Goal: Task Accomplishment & Management: Complete application form

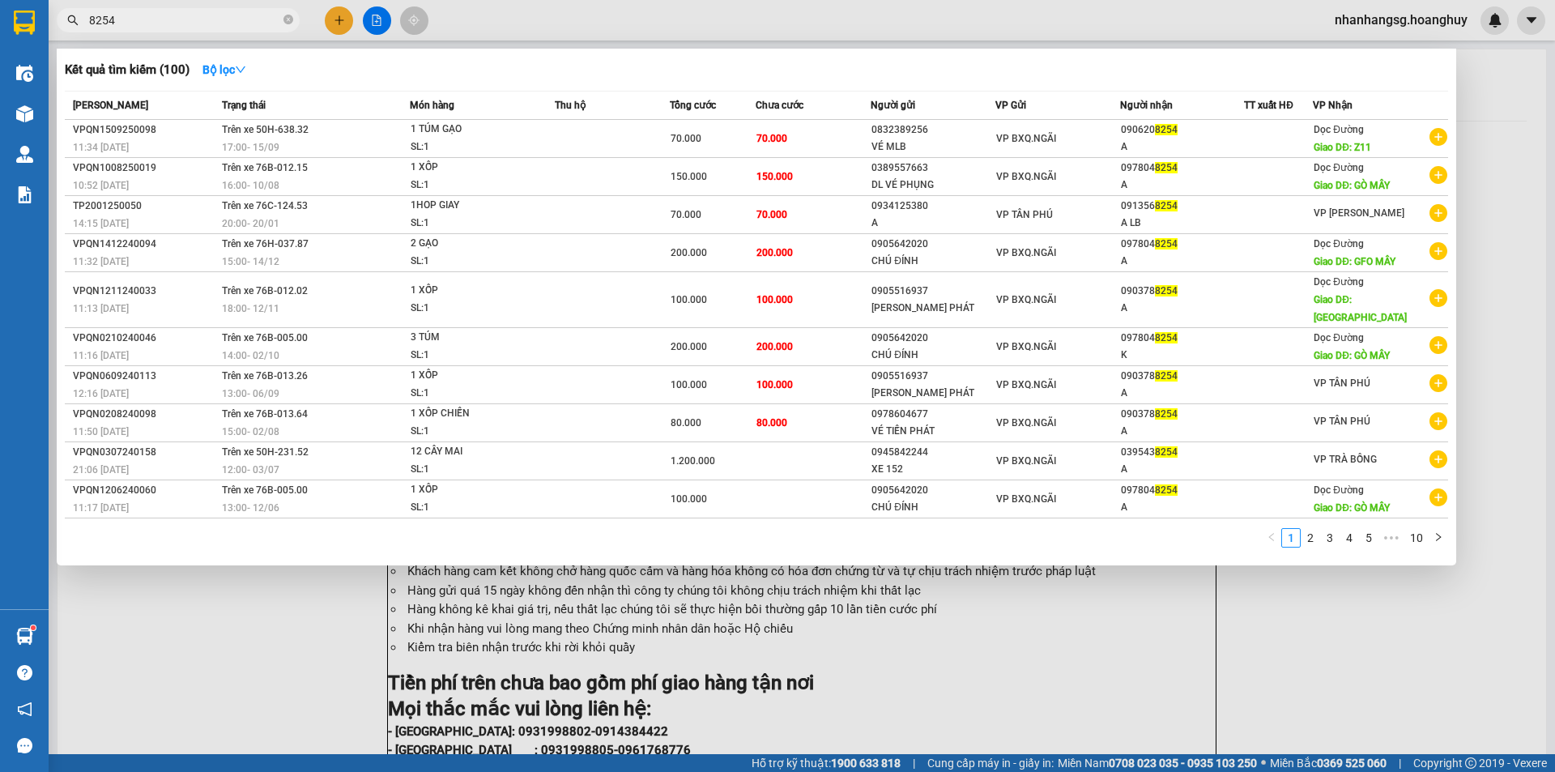
scroll to position [130, 0]
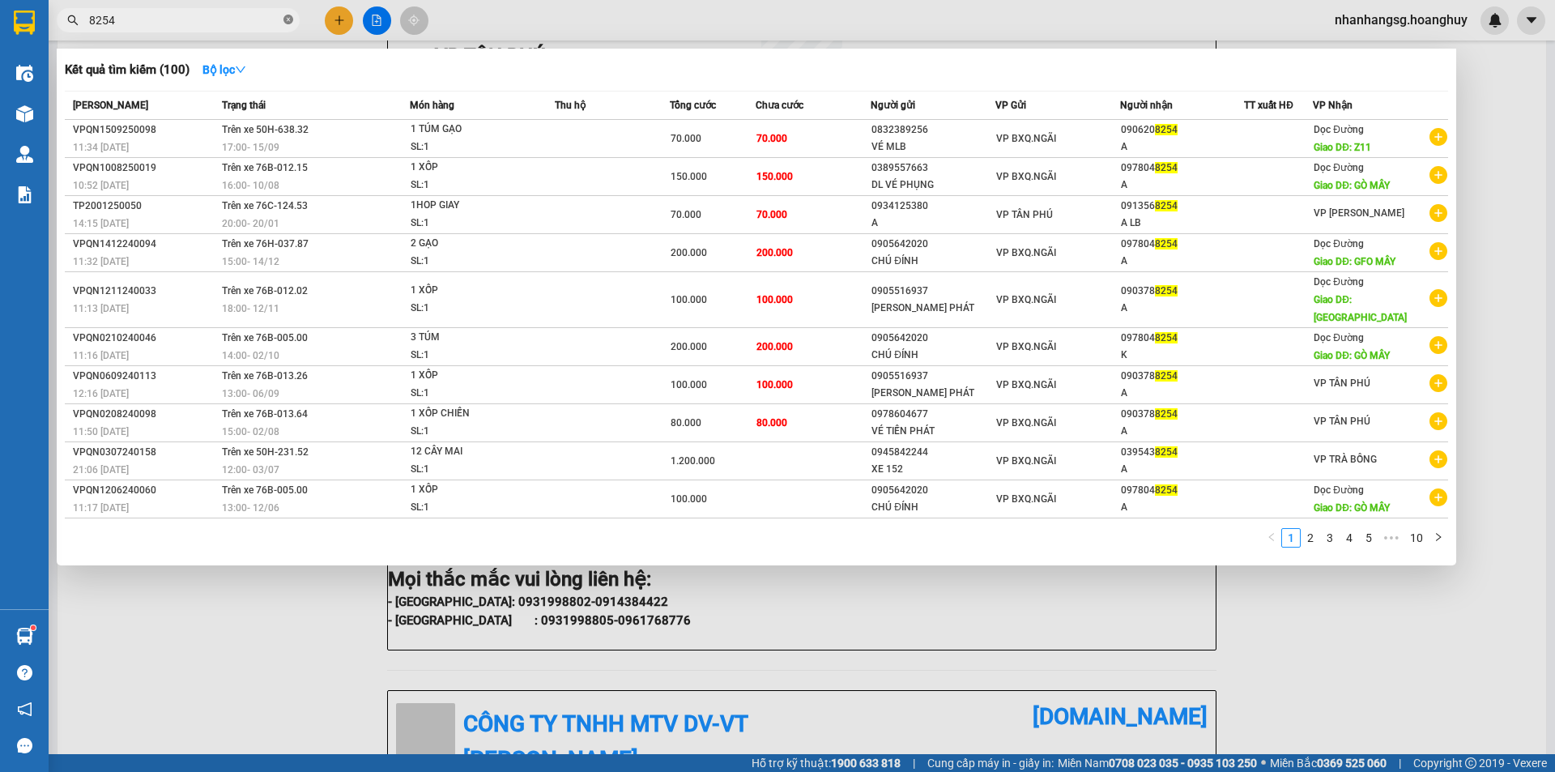
click at [289, 20] on icon "close-circle" at bounding box center [289, 20] width 10 height 10
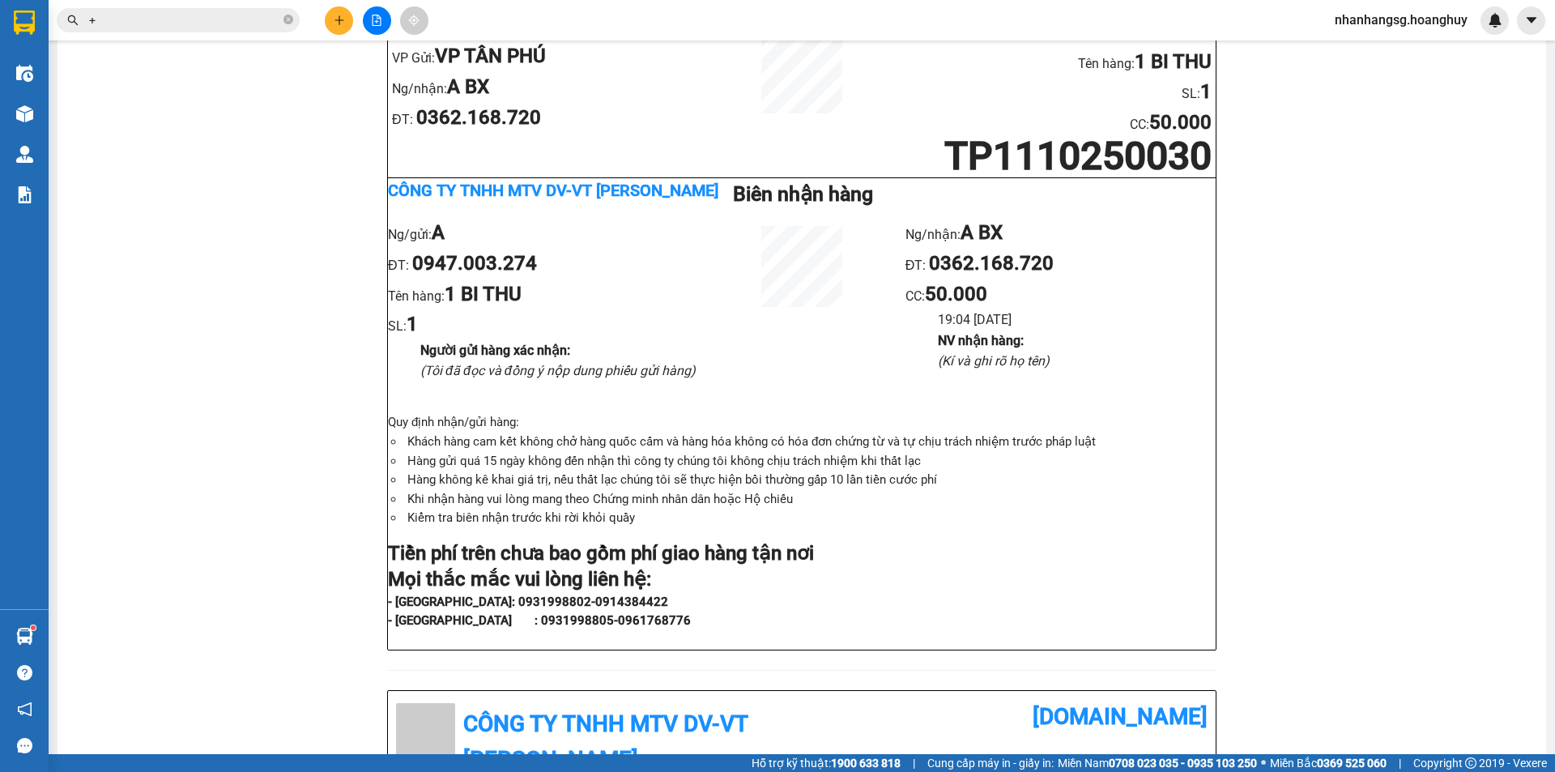
type input "+"
click at [348, 21] on button at bounding box center [339, 20] width 28 height 28
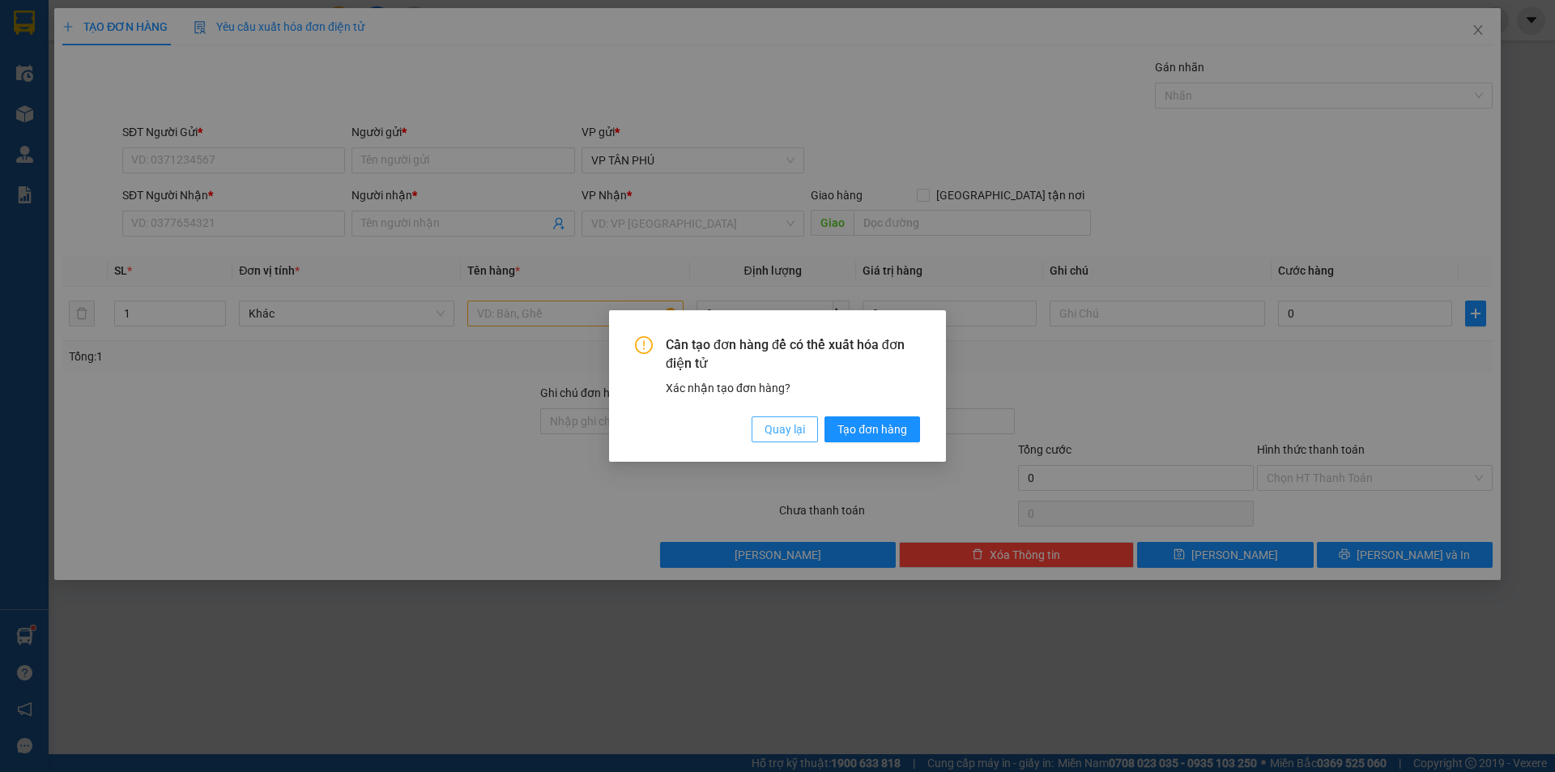
click at [807, 424] on button "Quay lại" at bounding box center [785, 429] width 66 height 26
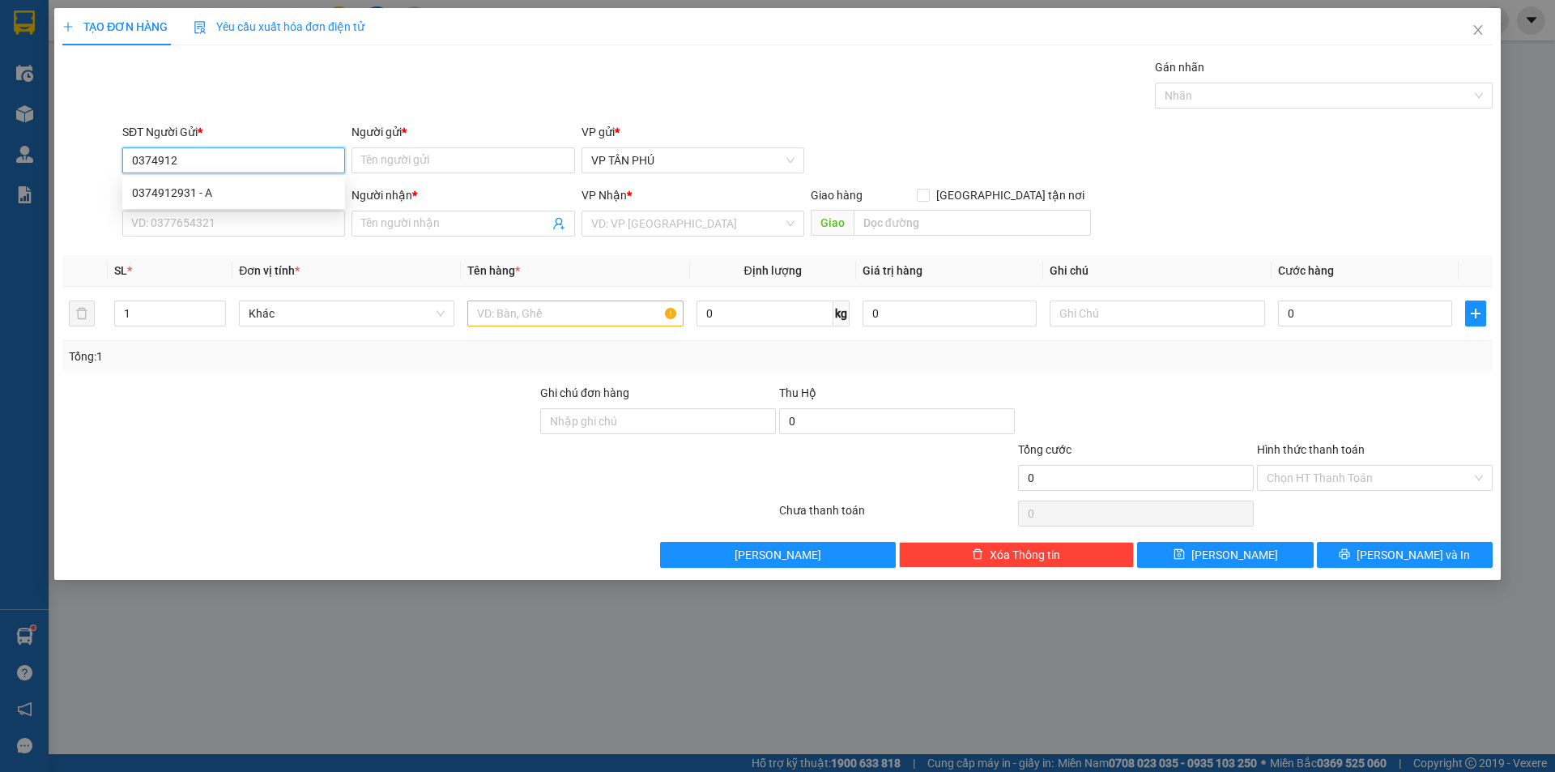
click at [288, 190] on div "0374912931 - A" at bounding box center [233, 193] width 203 height 18
type input "0374912931"
type input "A"
type input "0706076396"
type input "A DS"
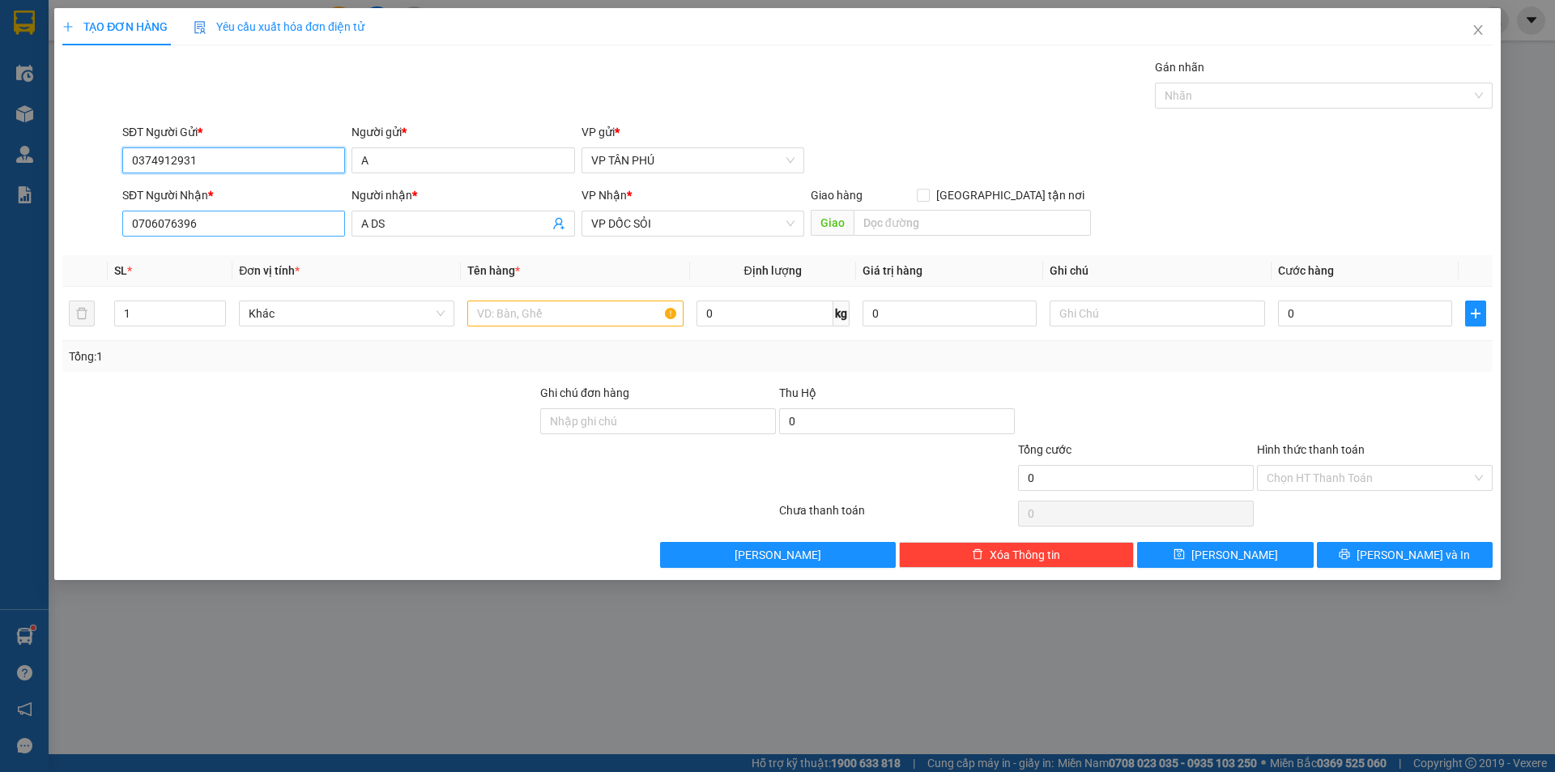
type input "0374912931"
click at [257, 220] on input "0706076396" at bounding box center [233, 224] width 223 height 26
click at [203, 253] on div "0965773493 - TINH SON" at bounding box center [233, 256] width 203 height 18
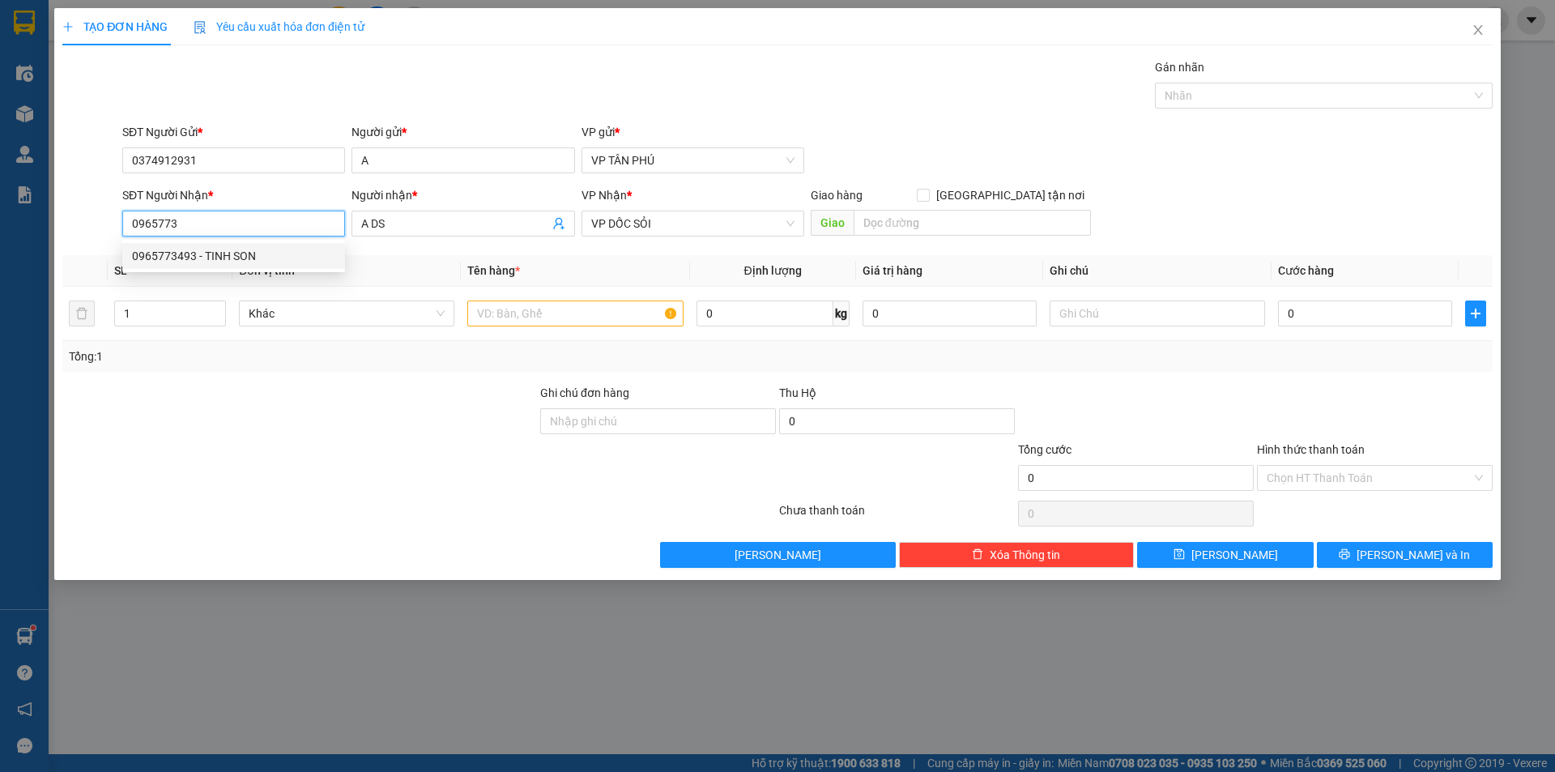
type input "0965773493"
type input "TINH SON"
click at [203, 253] on div "0965773493 - TINH SON" at bounding box center [233, 256] width 203 height 18
type input "0965773493"
click at [543, 321] on input "text" at bounding box center [574, 314] width 215 height 26
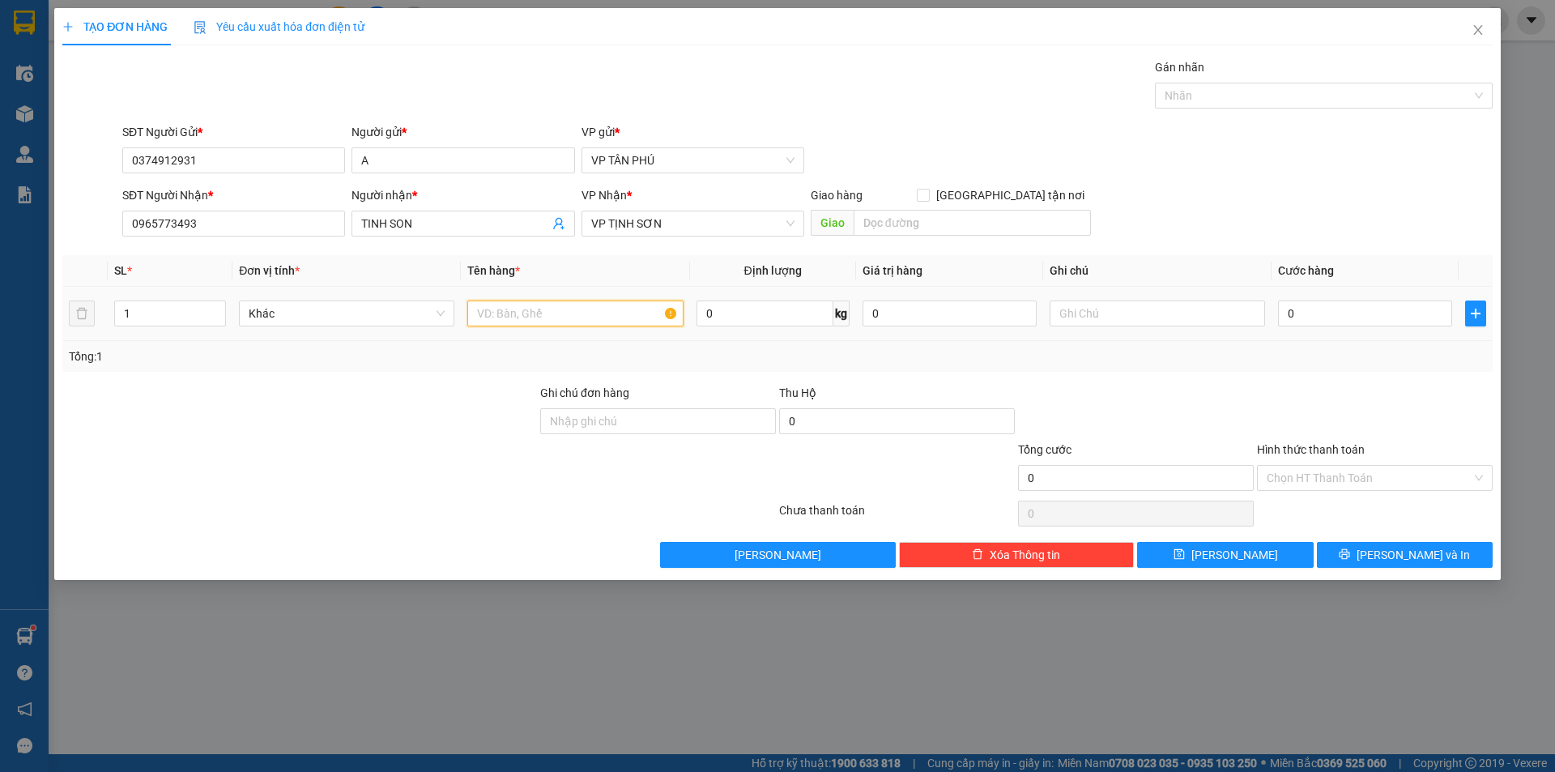
click at [543, 321] on input "text" at bounding box center [574, 314] width 215 height 26
type input "1BAO"
click at [1330, 318] on input "0" at bounding box center [1365, 314] width 174 height 26
type input "7"
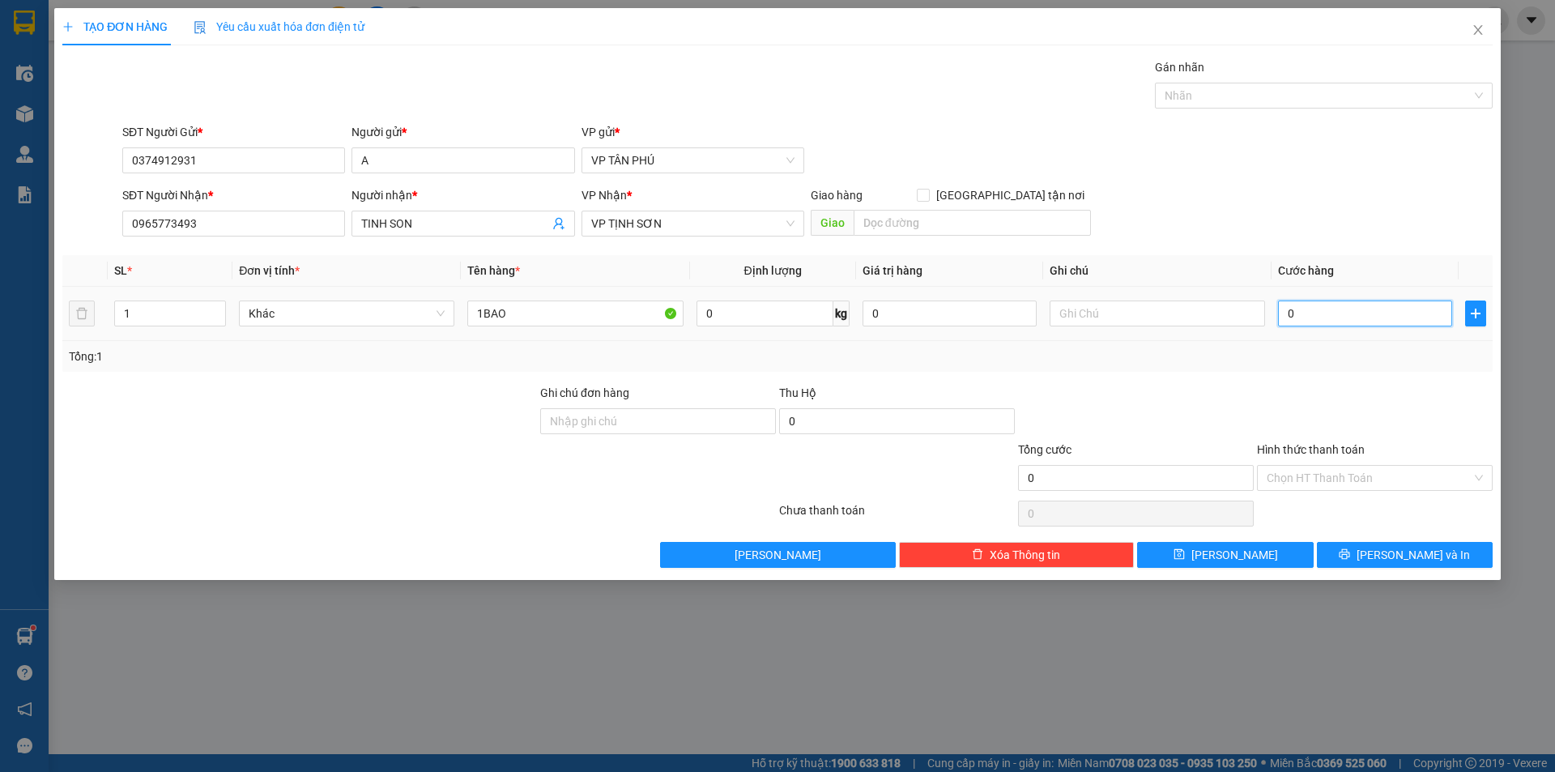
type input "7"
type input "70"
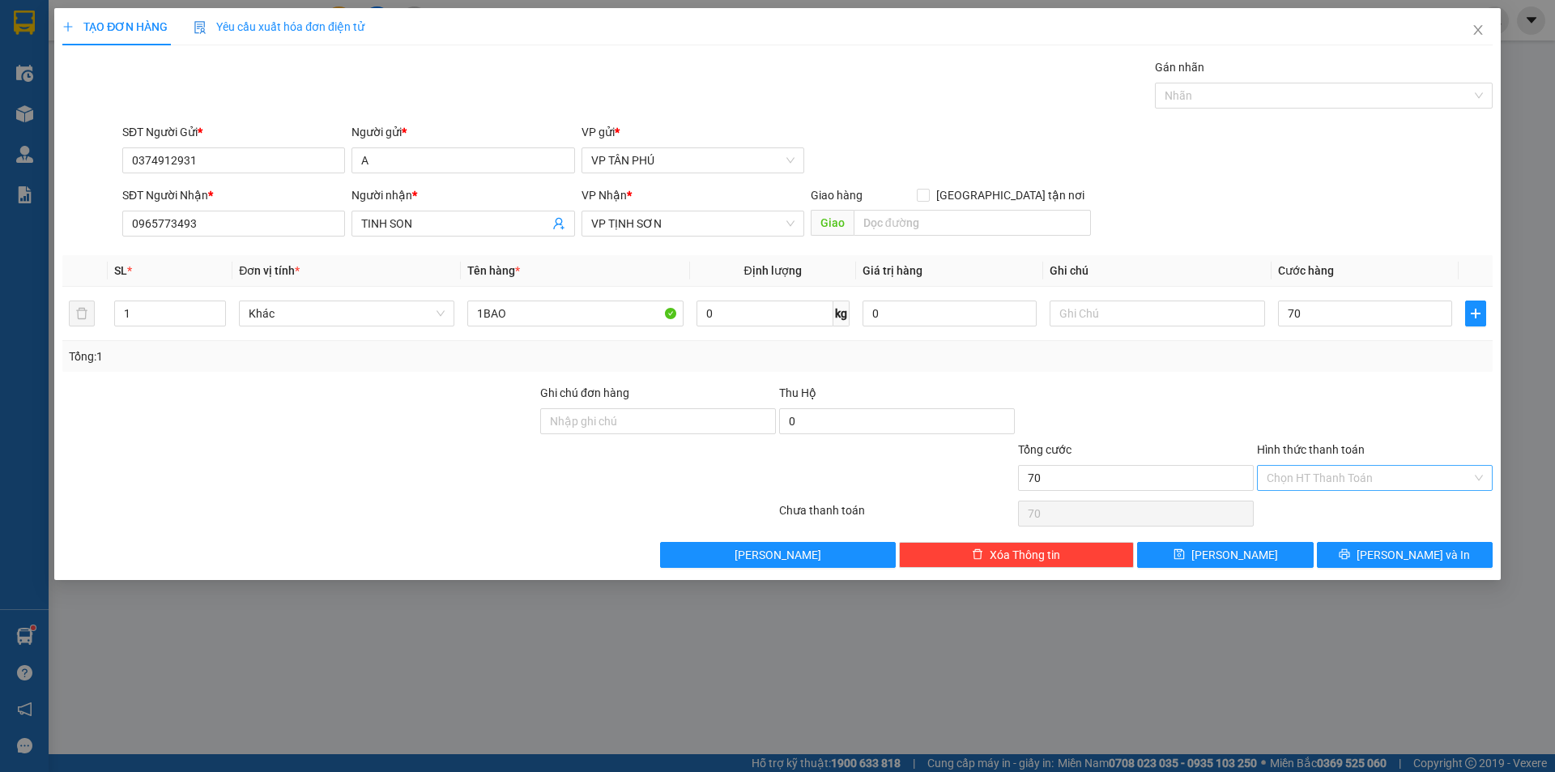
type input "70.000"
click at [1289, 488] on input "Hình thức thanh toán" at bounding box center [1369, 478] width 205 height 24
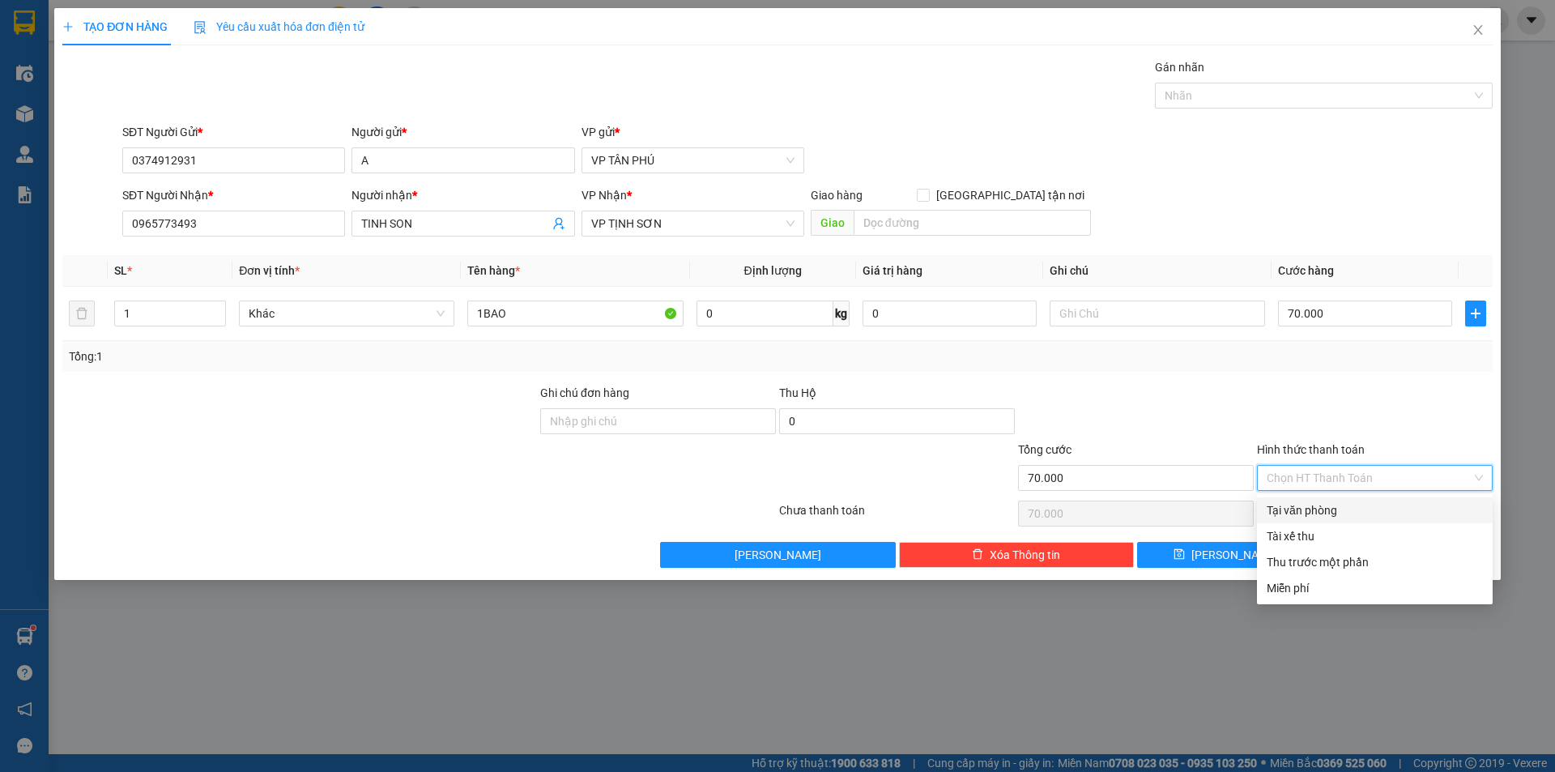
click at [1299, 504] on div "Tại văn phòng" at bounding box center [1375, 510] width 216 height 18
type input "0"
click at [1299, 504] on div "Chọn HT Thanh Toán" at bounding box center [1375, 513] width 239 height 32
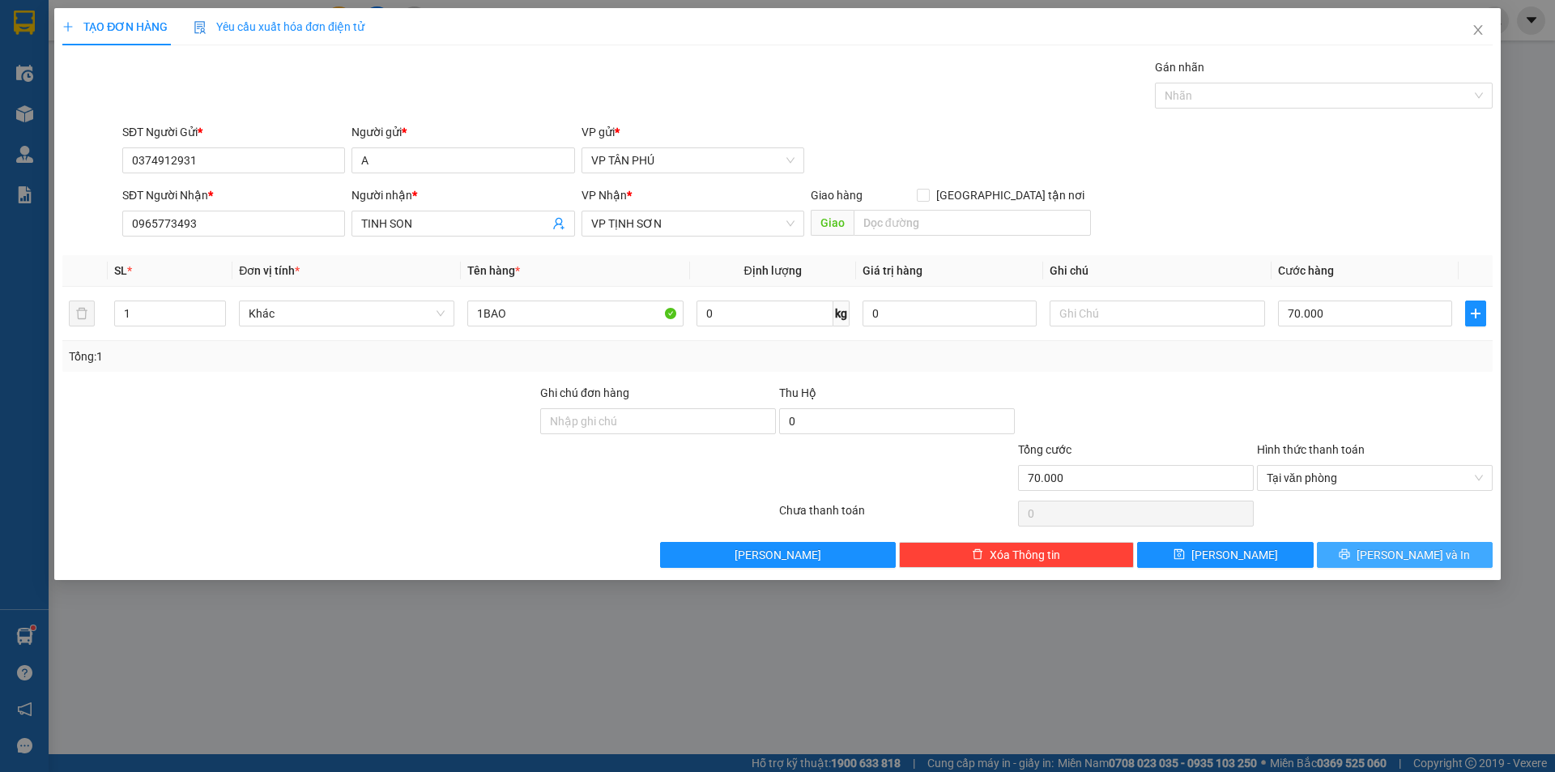
click at [1337, 557] on button "[PERSON_NAME] và In" at bounding box center [1405, 555] width 176 height 26
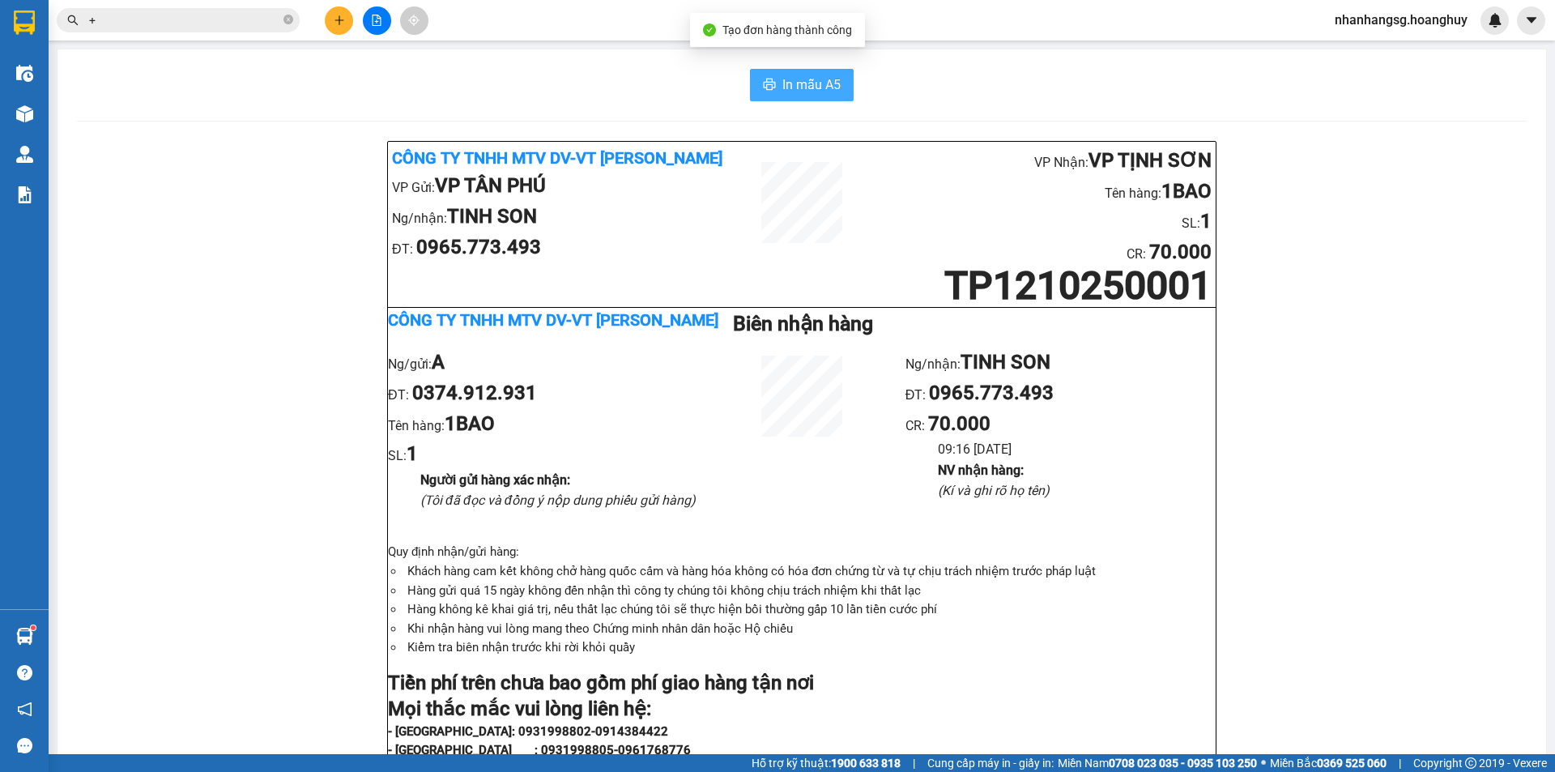
click at [786, 87] on span "In mẫu A5" at bounding box center [812, 85] width 58 height 20
click at [342, 25] on icon "plus" at bounding box center [339, 20] width 11 height 11
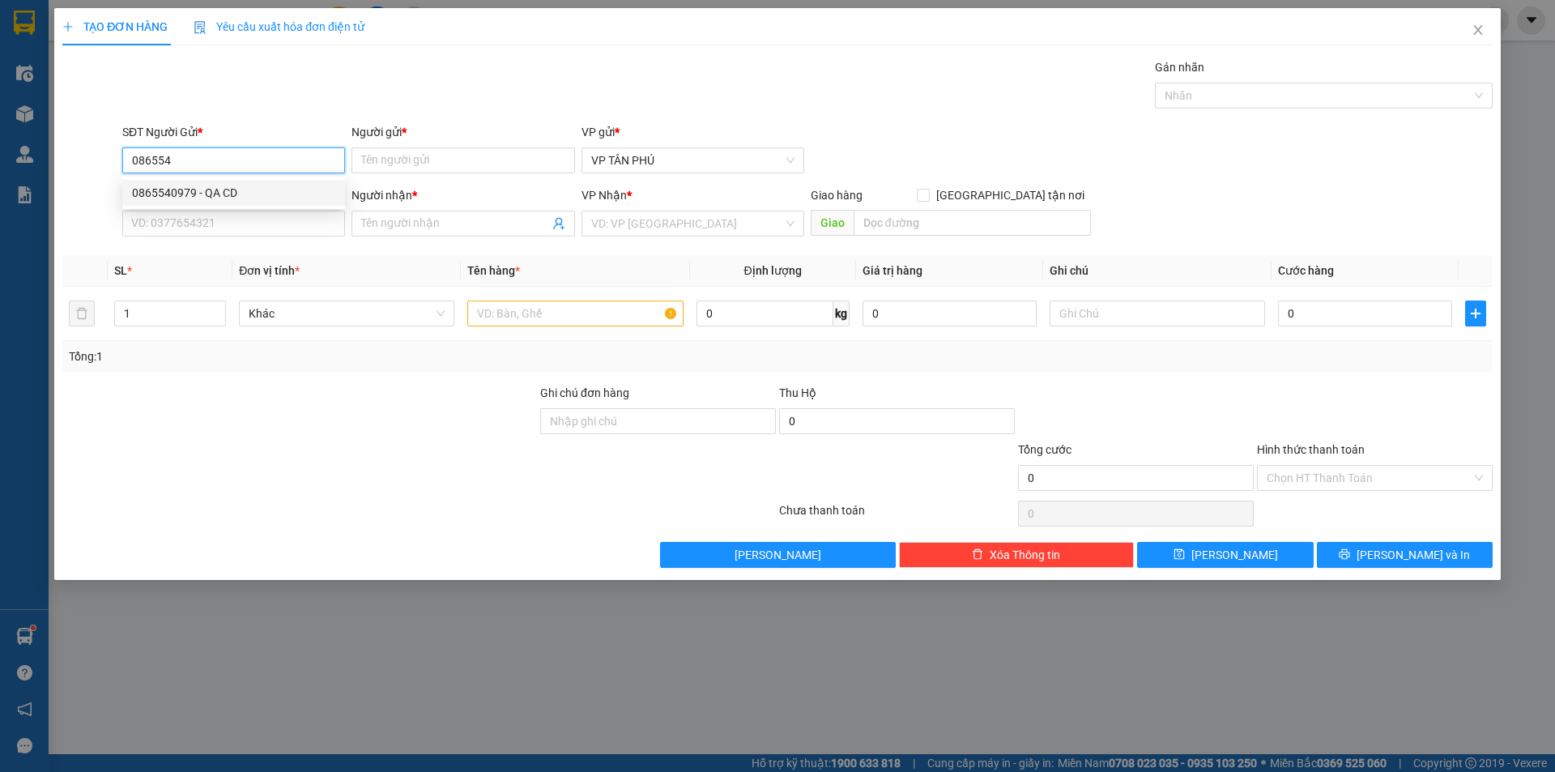
click at [204, 194] on div "0865540979 - QA CD" at bounding box center [233, 193] width 203 height 18
type input "0865540979"
type input "QA CD"
type input "0356497706"
type input "A C DINH"
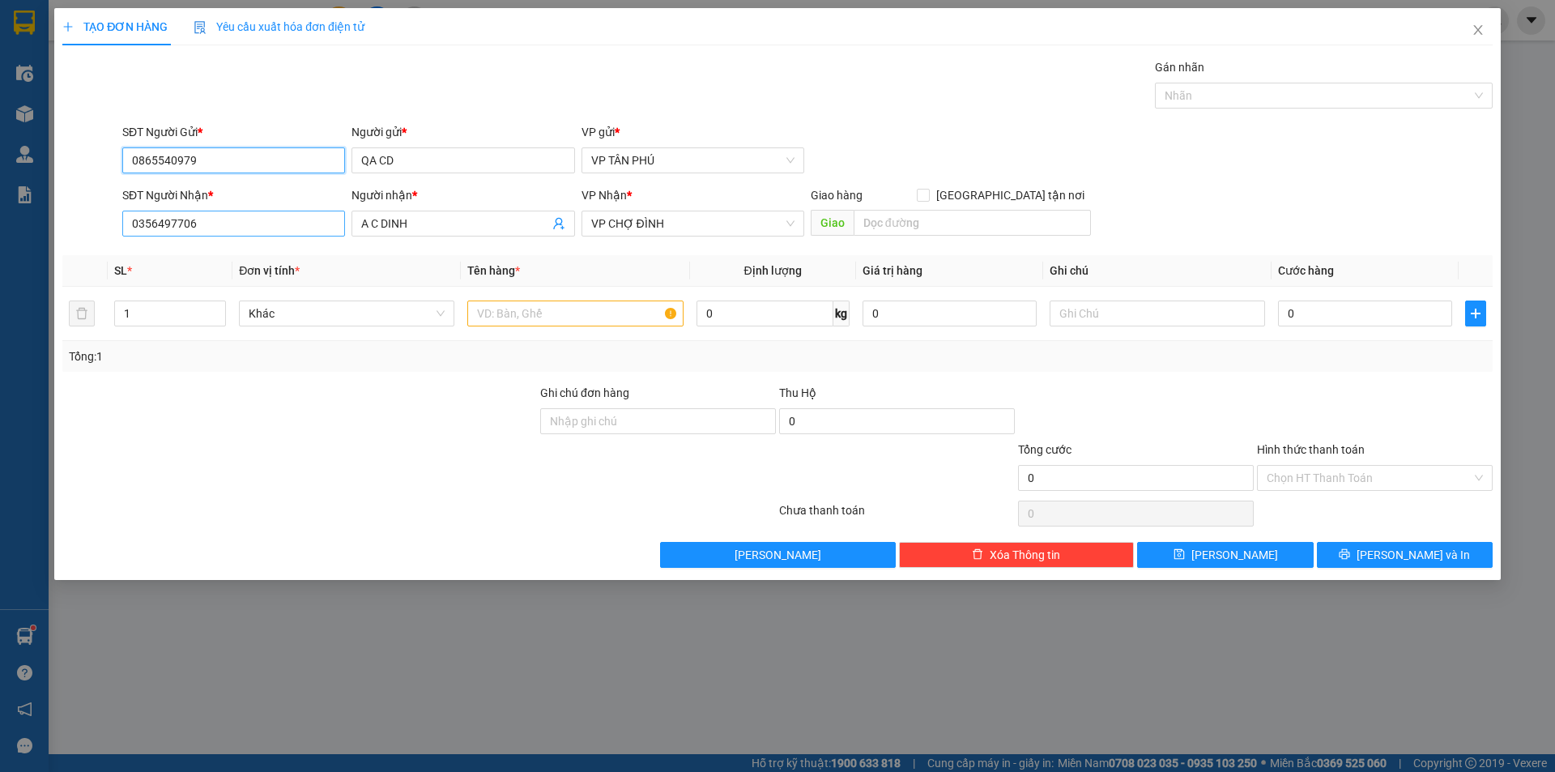
type input "0865540979"
click at [219, 224] on input "0356497706" at bounding box center [233, 224] width 223 height 26
click at [536, 314] on input "text" at bounding box center [574, 314] width 215 height 26
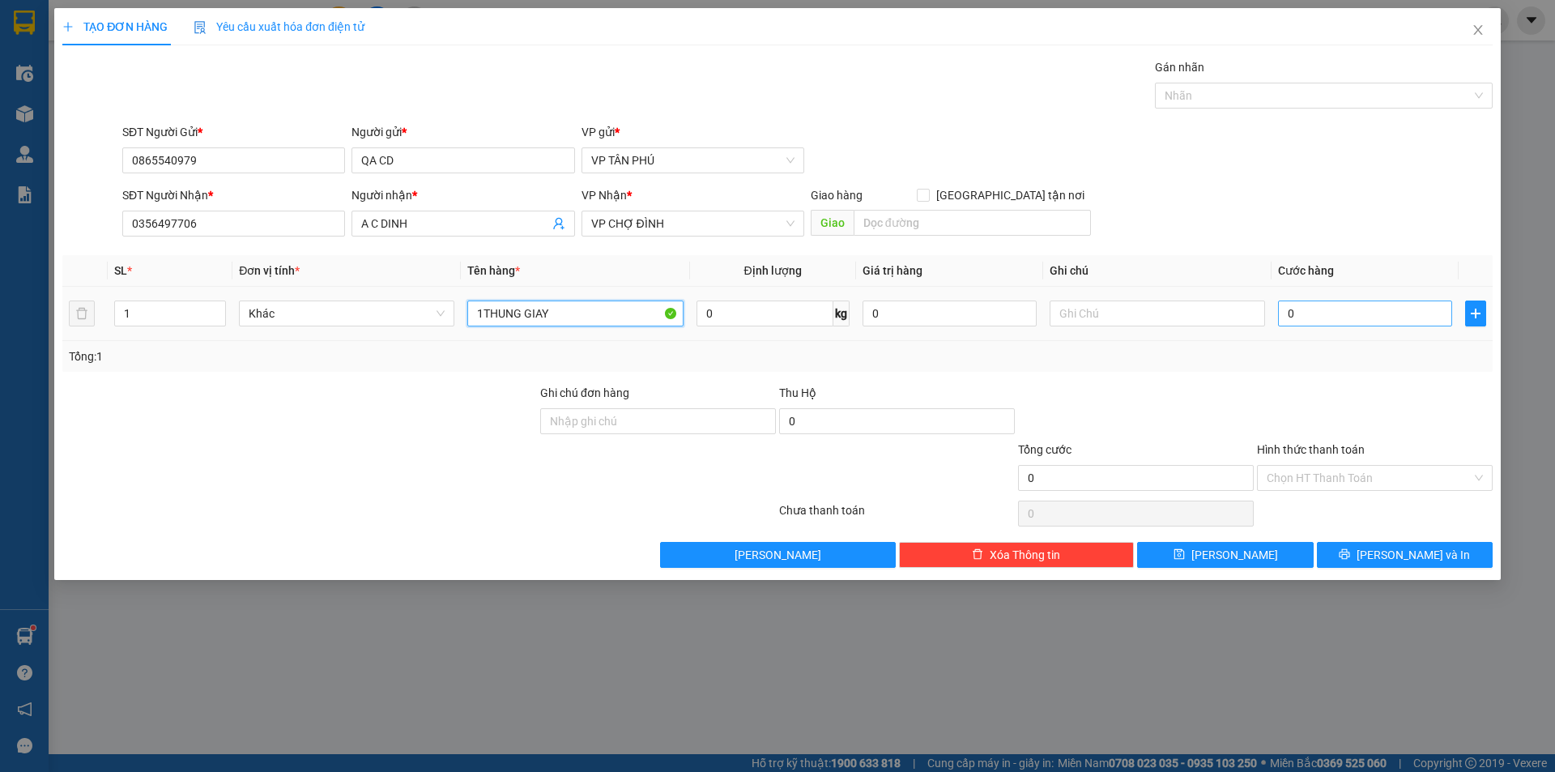
type input "1THUNG GIAY"
click at [1323, 309] on input "0" at bounding box center [1365, 314] width 174 height 26
type input "7"
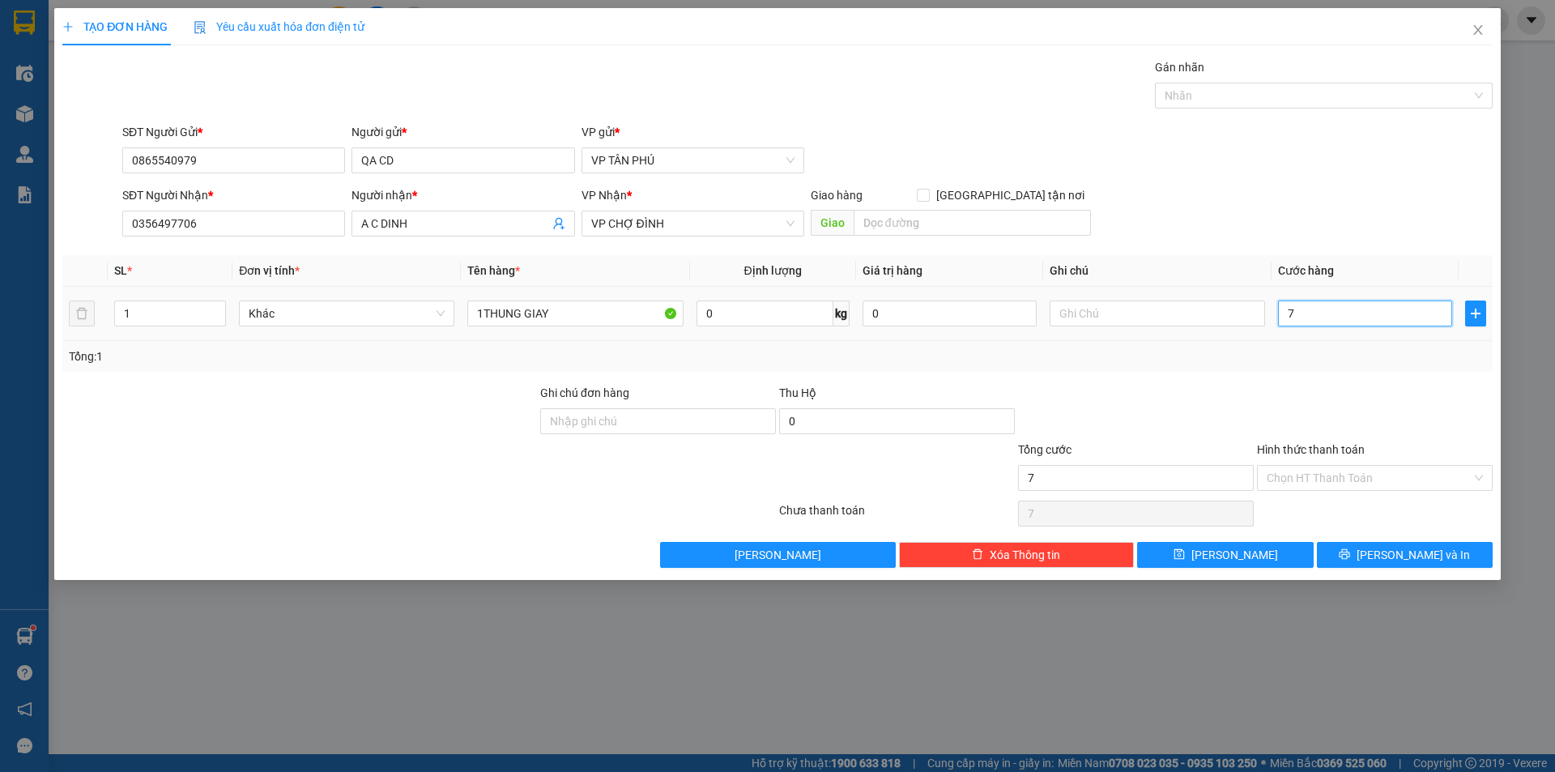
type input "70"
click at [1317, 474] on input "Hình thức thanh toán" at bounding box center [1369, 478] width 205 height 24
type input "70.000"
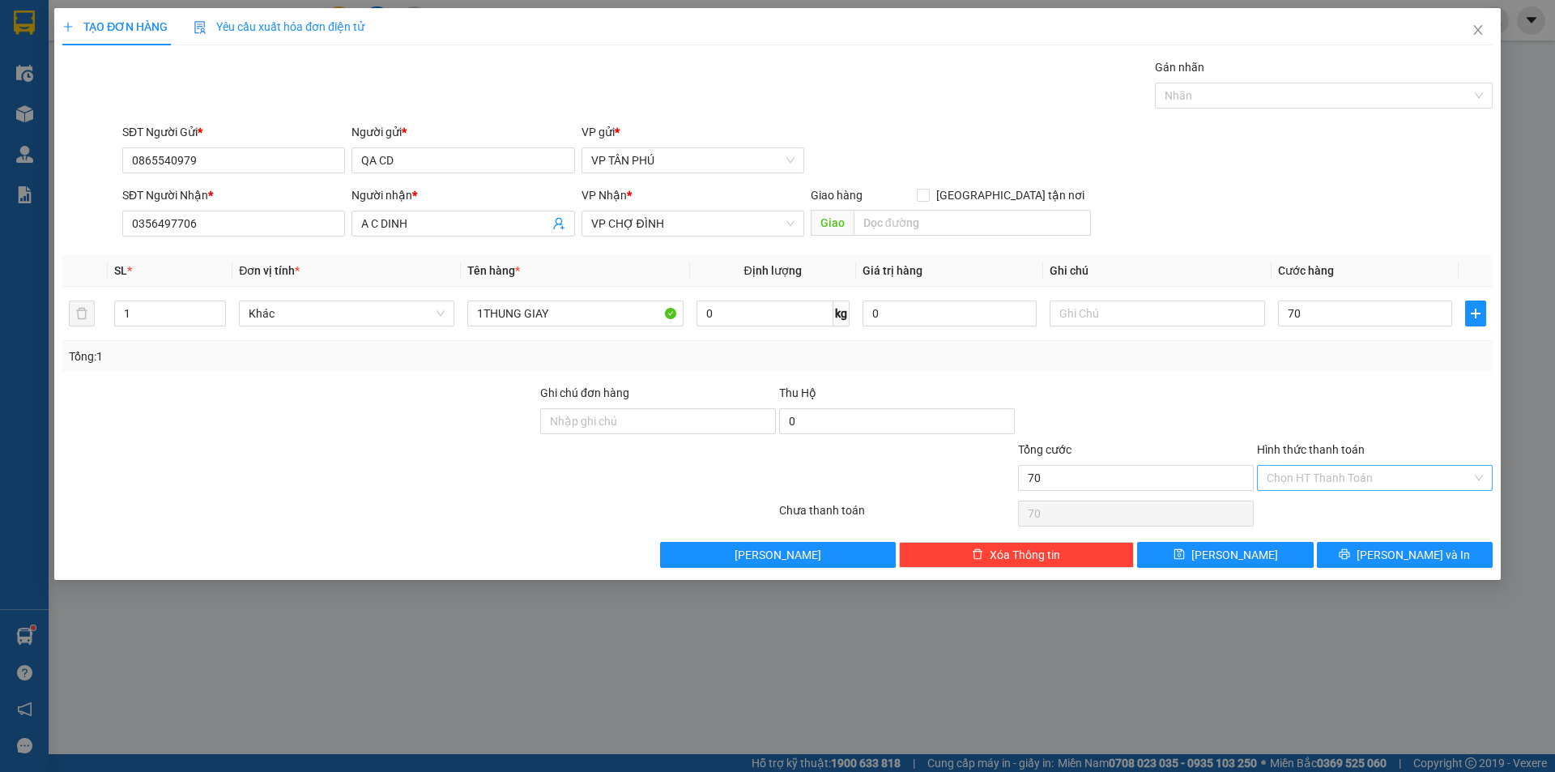
type input "70.000"
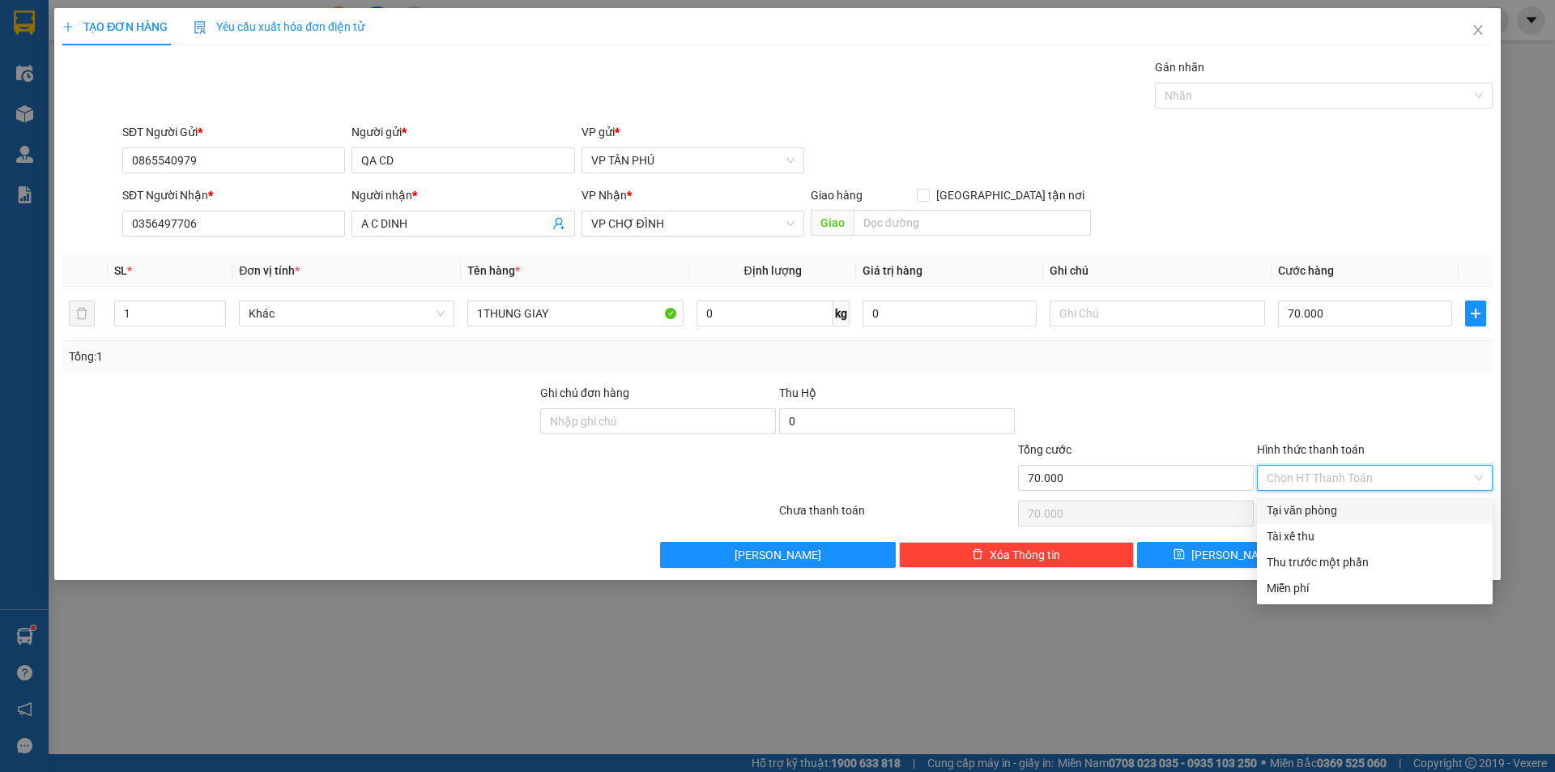
click at [1318, 506] on div "Tại văn phòng" at bounding box center [1375, 510] width 216 height 18
click at [1318, 506] on div "Chọn HT Thanh Toán" at bounding box center [1375, 513] width 239 height 32
type input "0"
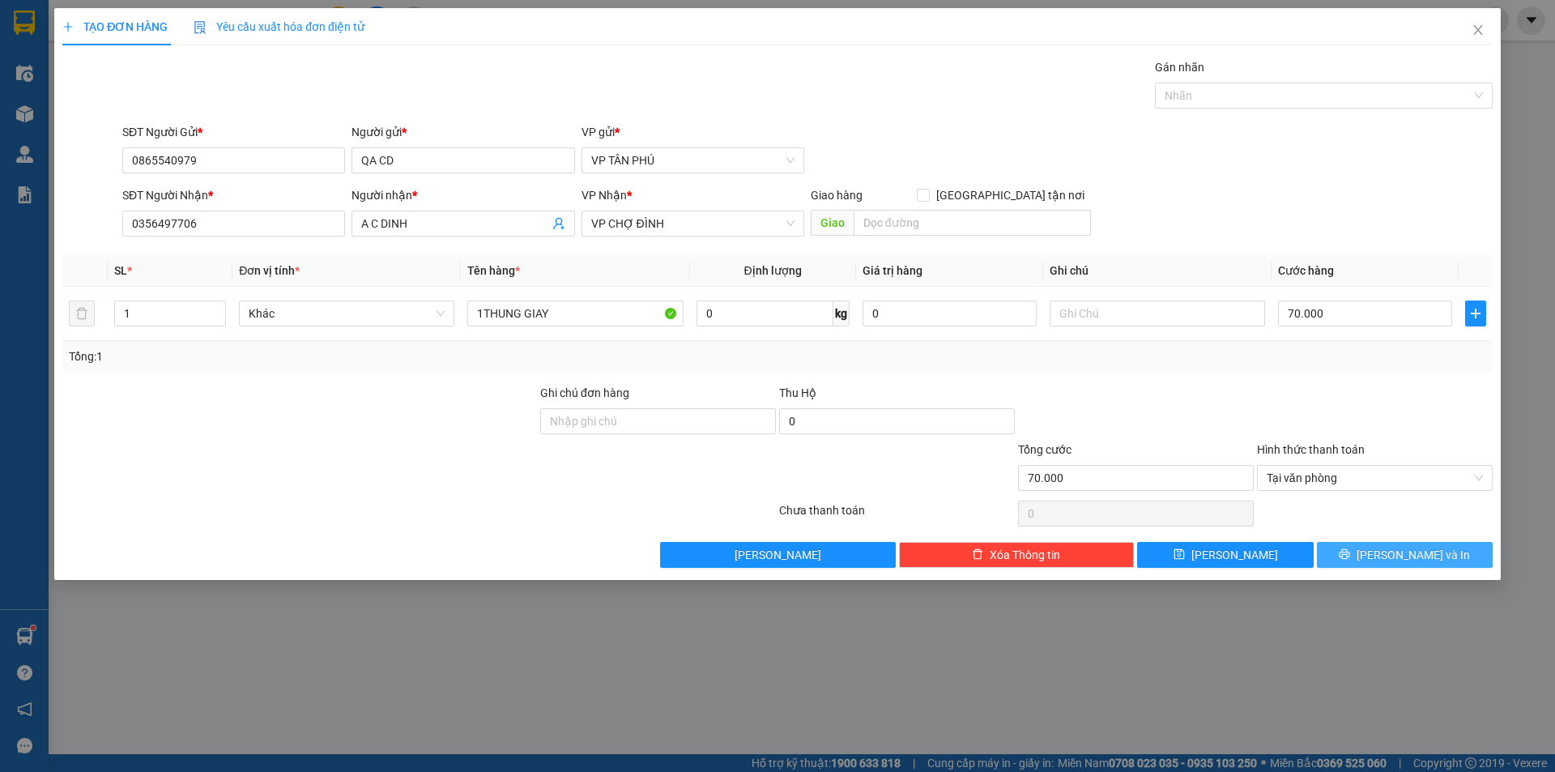
click at [1339, 552] on button "[PERSON_NAME] và In" at bounding box center [1405, 555] width 176 height 26
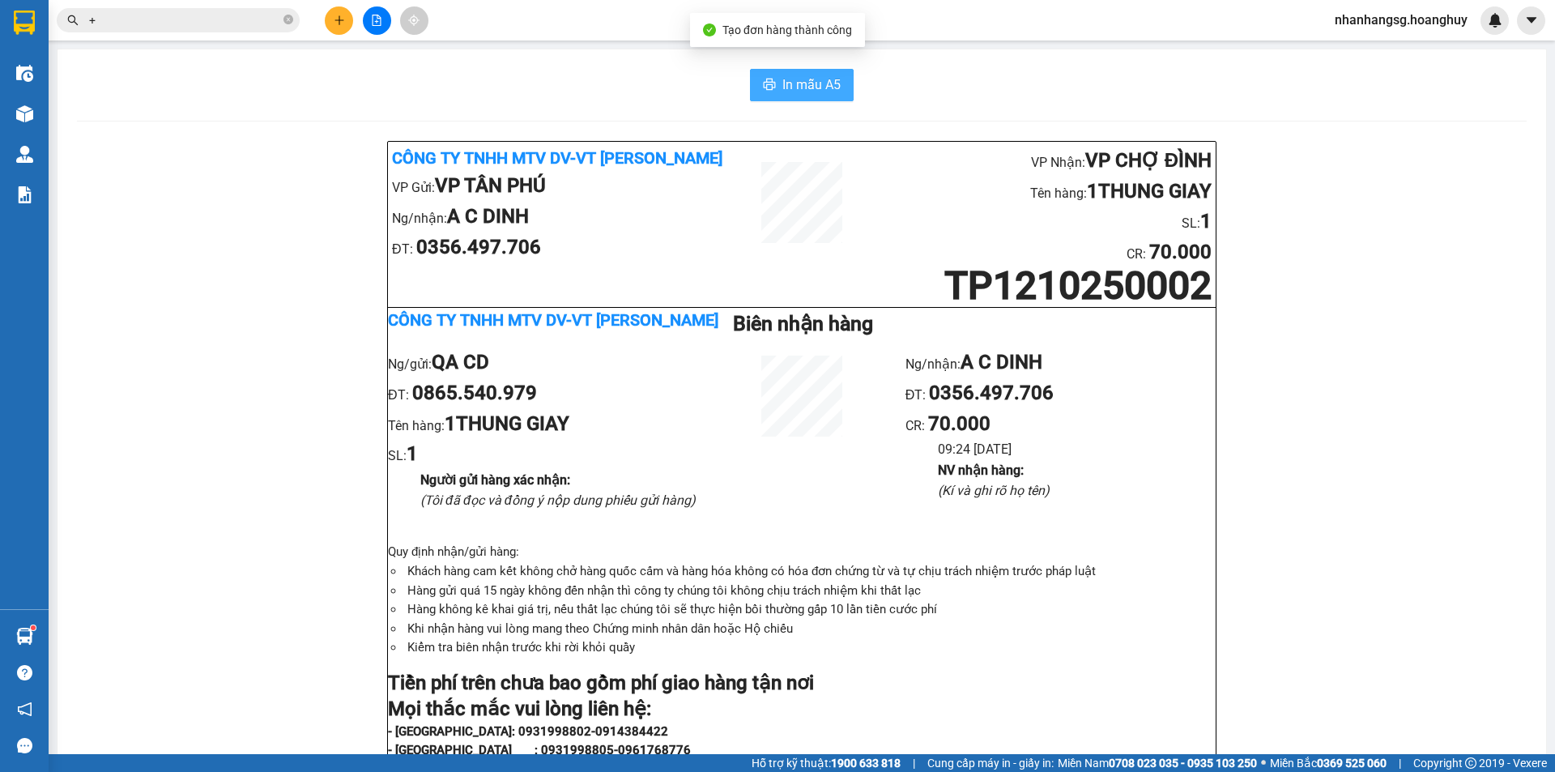
click at [787, 87] on span "In mẫu A5" at bounding box center [812, 85] width 58 height 20
click at [334, 19] on icon "plus" at bounding box center [339, 20] width 11 height 11
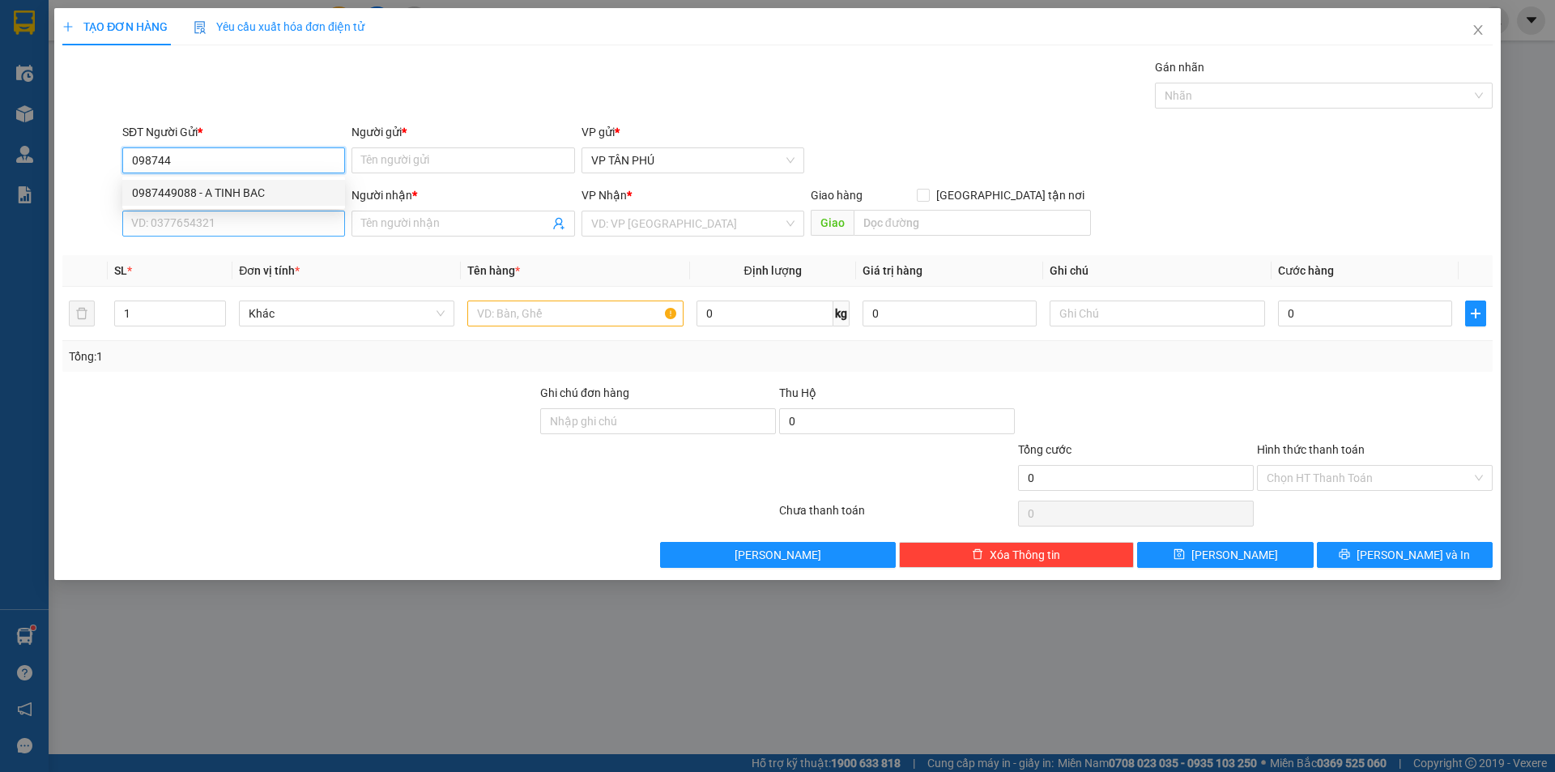
type input "098744"
click at [239, 218] on input "SĐT Người Nhận *" at bounding box center [233, 224] width 223 height 26
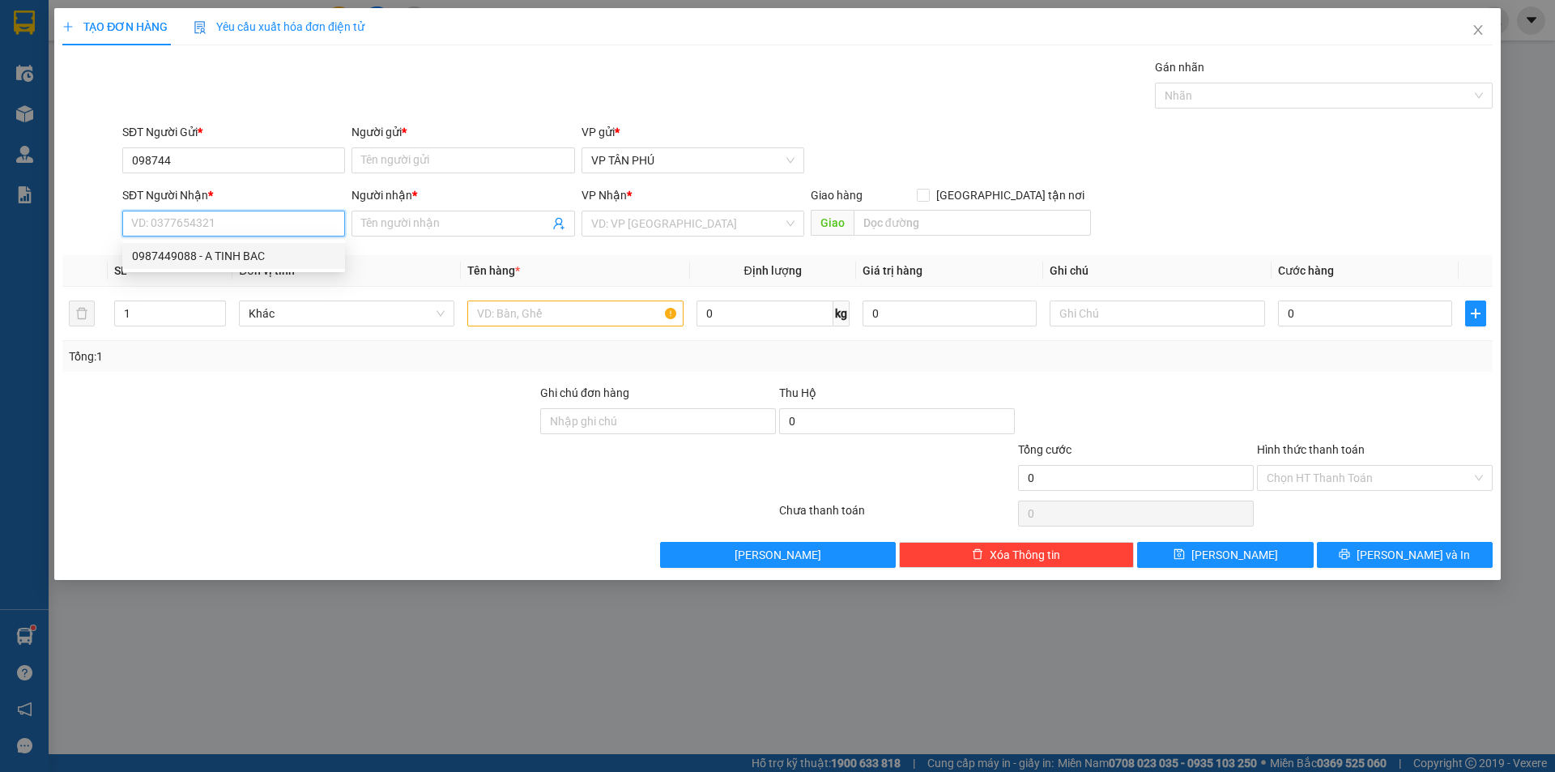
click at [241, 254] on div "0987449088 - A TINH BAC" at bounding box center [233, 256] width 203 height 18
type input "0987449088"
type input "A TINH BAC"
click at [241, 254] on div "0987449088 - A TINH BAC" at bounding box center [233, 256] width 203 height 18
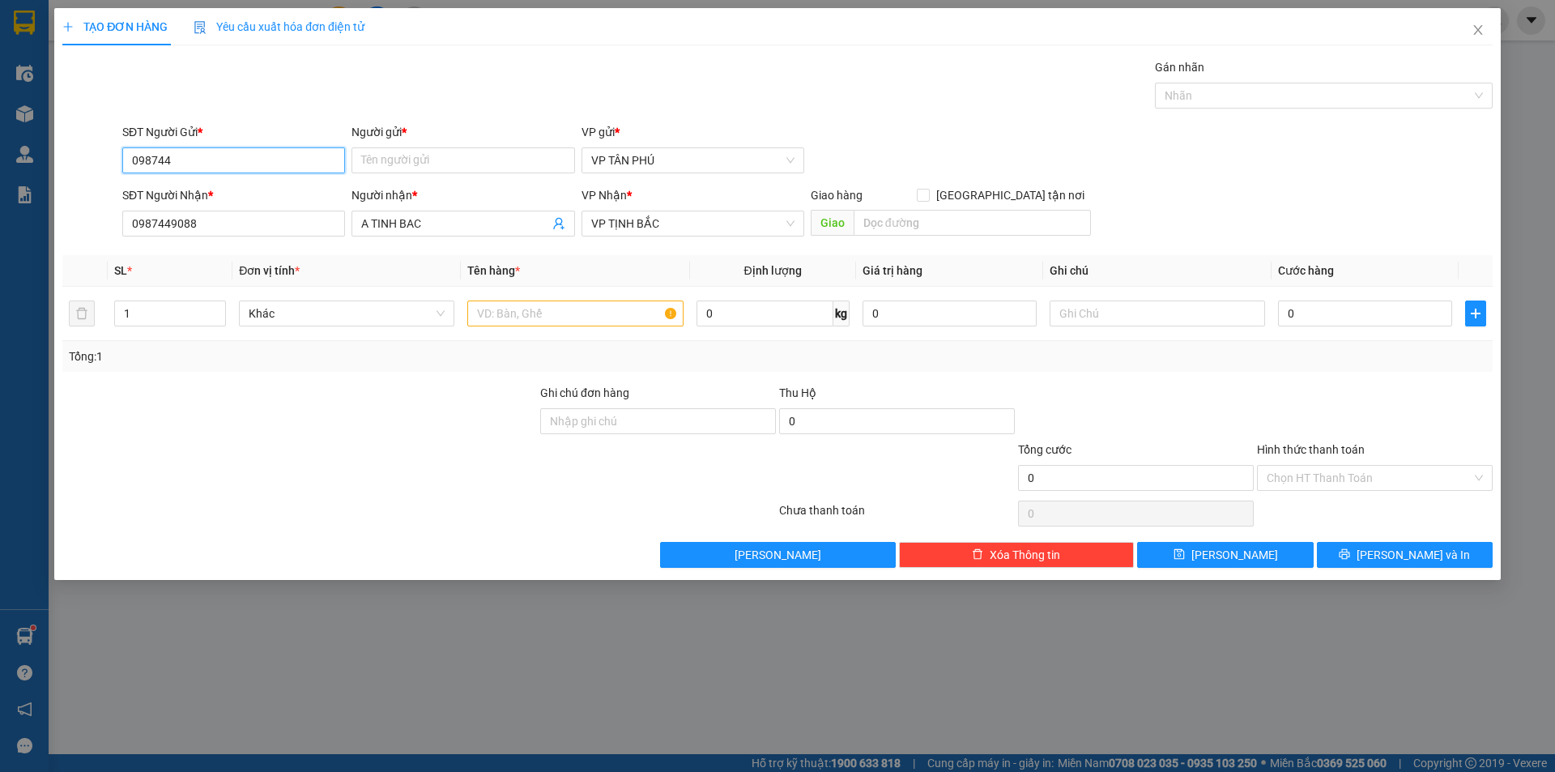
click at [198, 164] on input "098744" at bounding box center [233, 160] width 223 height 26
click at [214, 191] on div "0987449088 - A TINH BAC" at bounding box center [233, 193] width 203 height 18
type input "0987449088"
type input "A TINH BAC"
click at [544, 314] on input "text" at bounding box center [574, 314] width 215 height 26
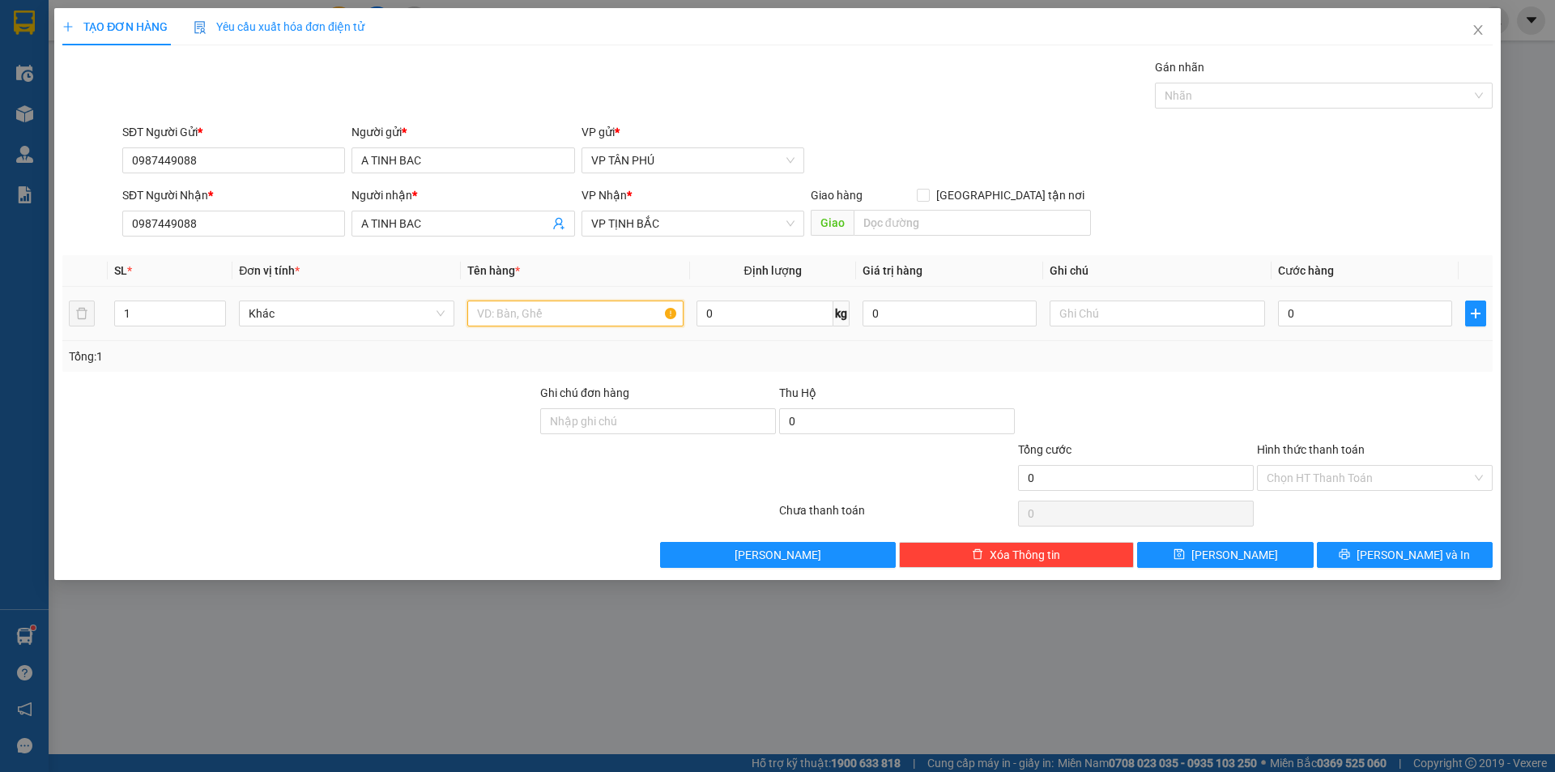
click at [544, 314] on input "text" at bounding box center [574, 314] width 215 height 26
type input "1XOP"
click at [1326, 306] on input "0" at bounding box center [1365, 314] width 174 height 26
type input "1"
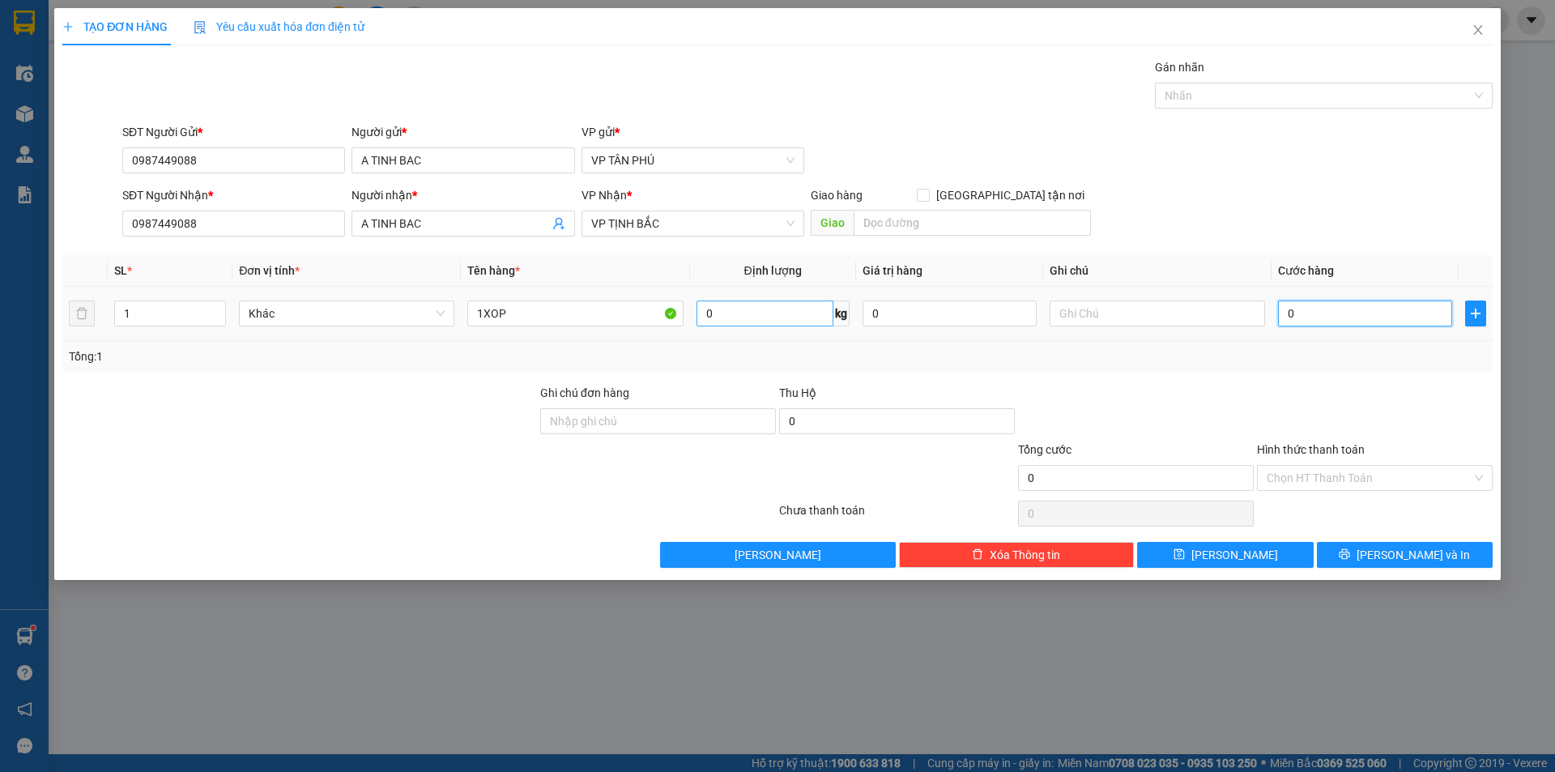
type input "1"
type input "10"
type input "100"
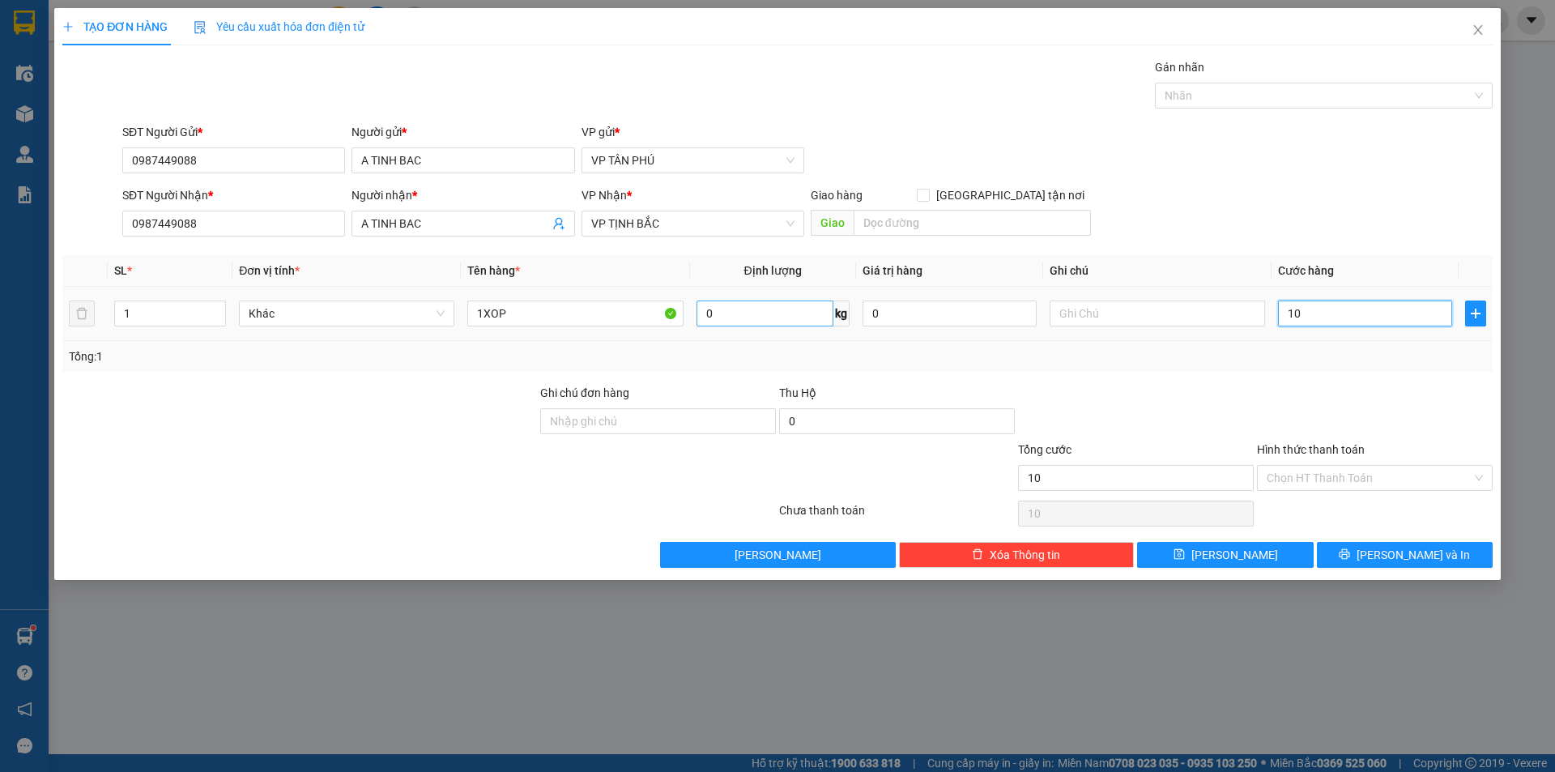
type input "100"
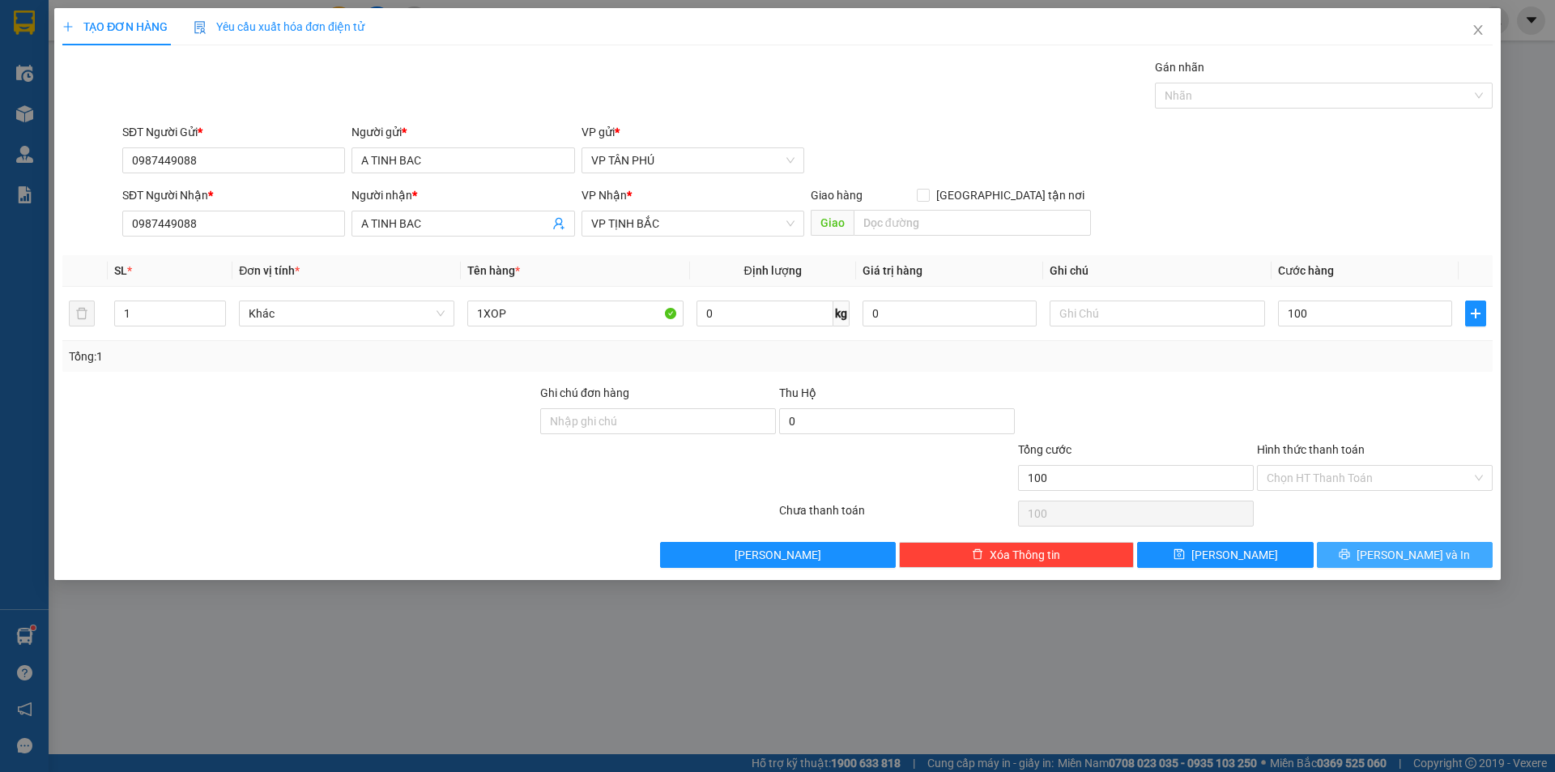
click at [1352, 549] on button "[PERSON_NAME] và In" at bounding box center [1405, 555] width 176 height 26
type input "100.000"
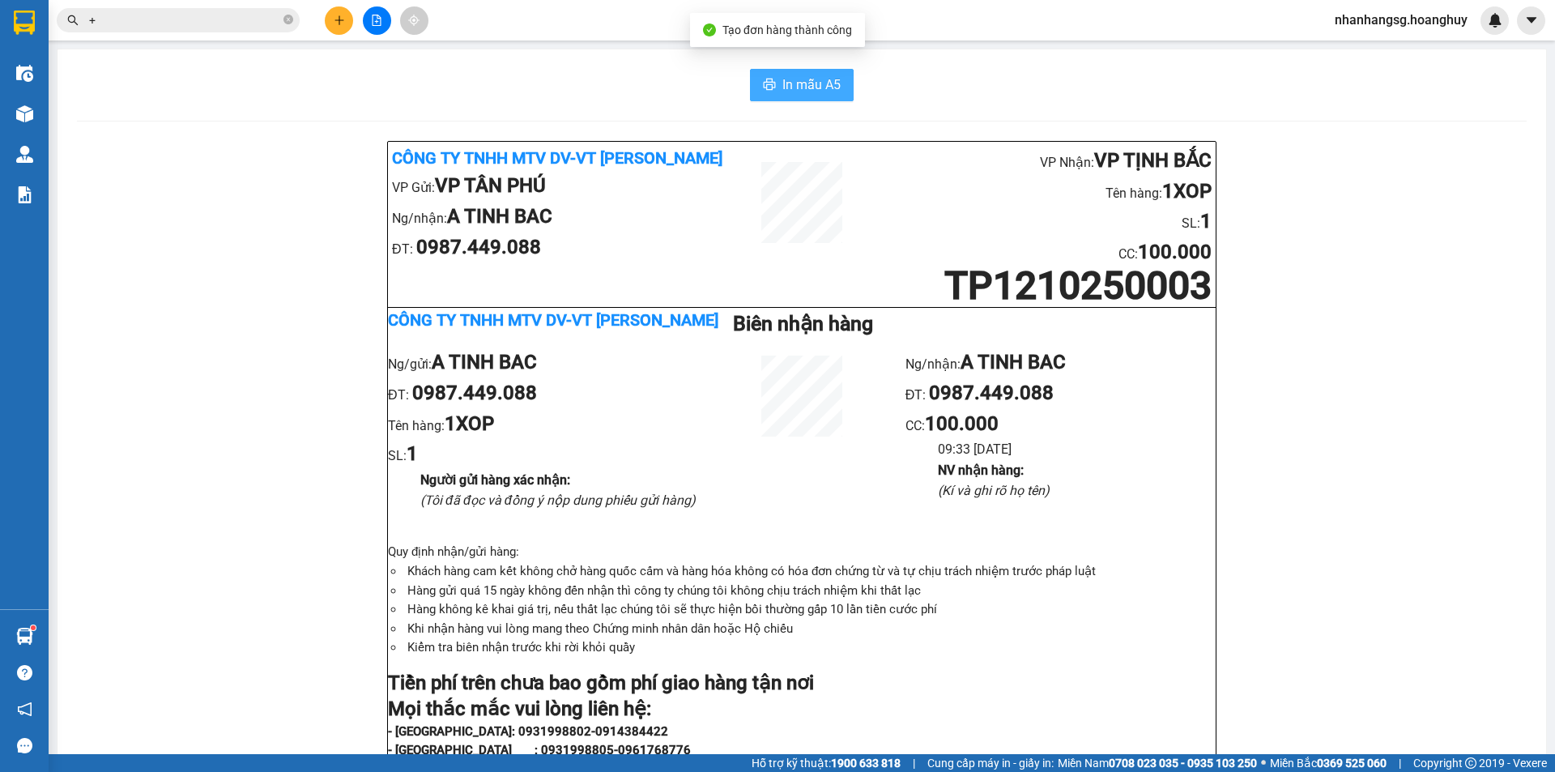
click at [795, 94] on span "In mẫu A5" at bounding box center [812, 85] width 58 height 20
click at [287, 16] on icon "close-circle" at bounding box center [289, 20] width 10 height 10
click at [287, 16] on span at bounding box center [289, 20] width 10 height 18
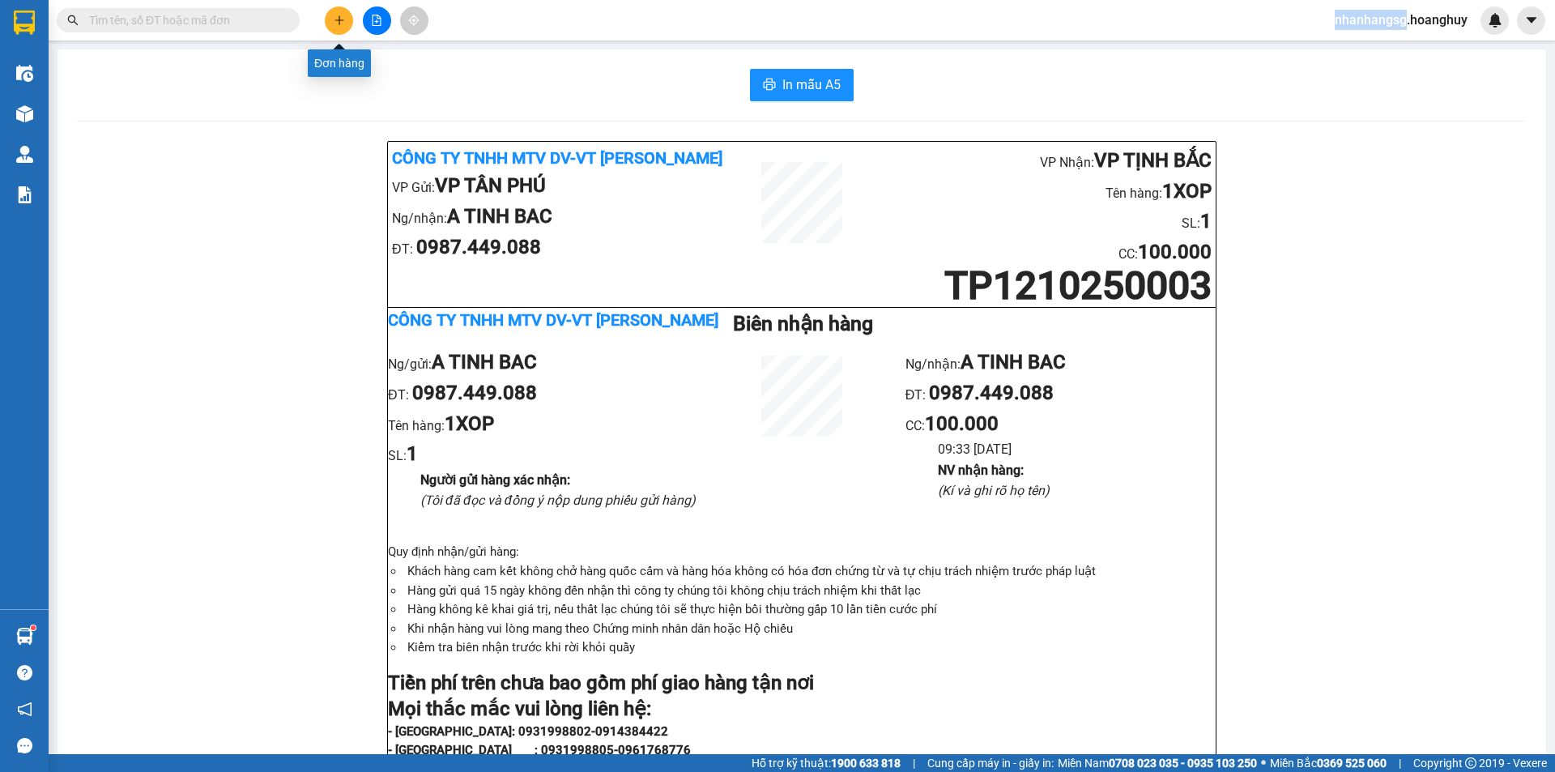
click at [330, 24] on button at bounding box center [339, 20] width 28 height 28
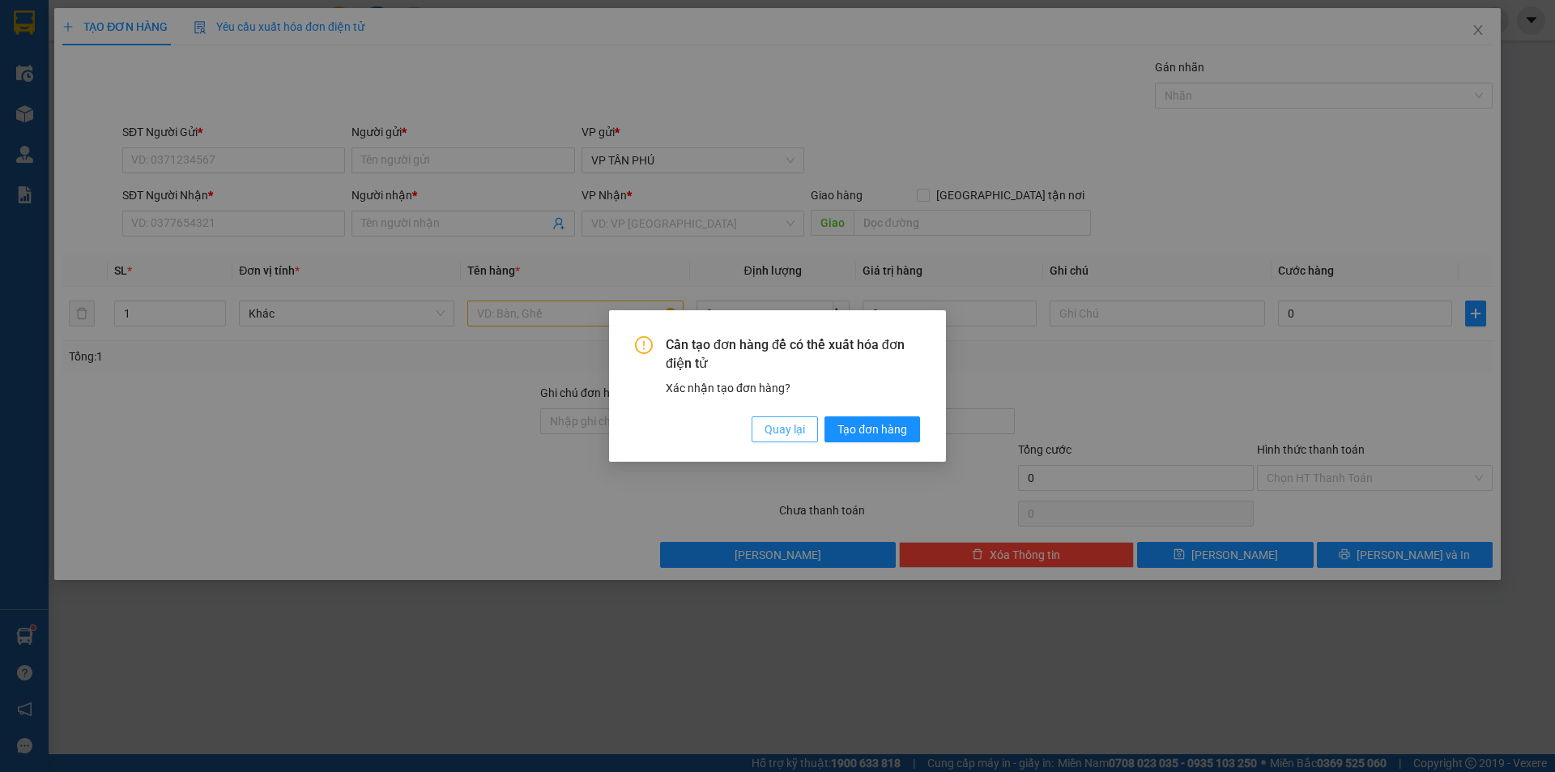
click at [768, 423] on span "Quay lại" at bounding box center [785, 429] width 41 height 18
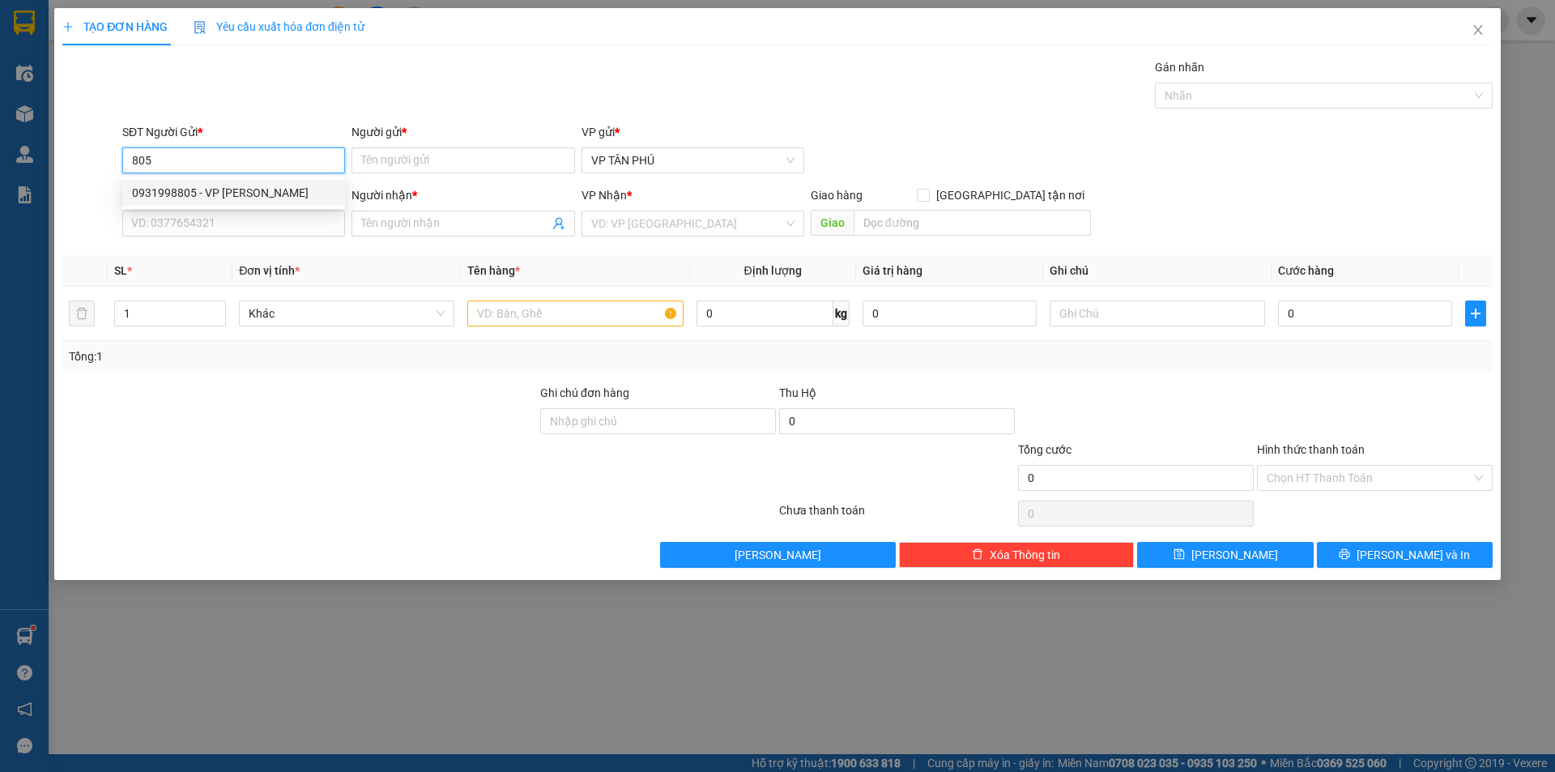
click at [214, 183] on div "0931998805 - VP [PERSON_NAME]" at bounding box center [233, 193] width 223 height 26
type input "0931998805"
type input "VP [PERSON_NAME]"
type input "0984704716"
type input "C LUAN MB"
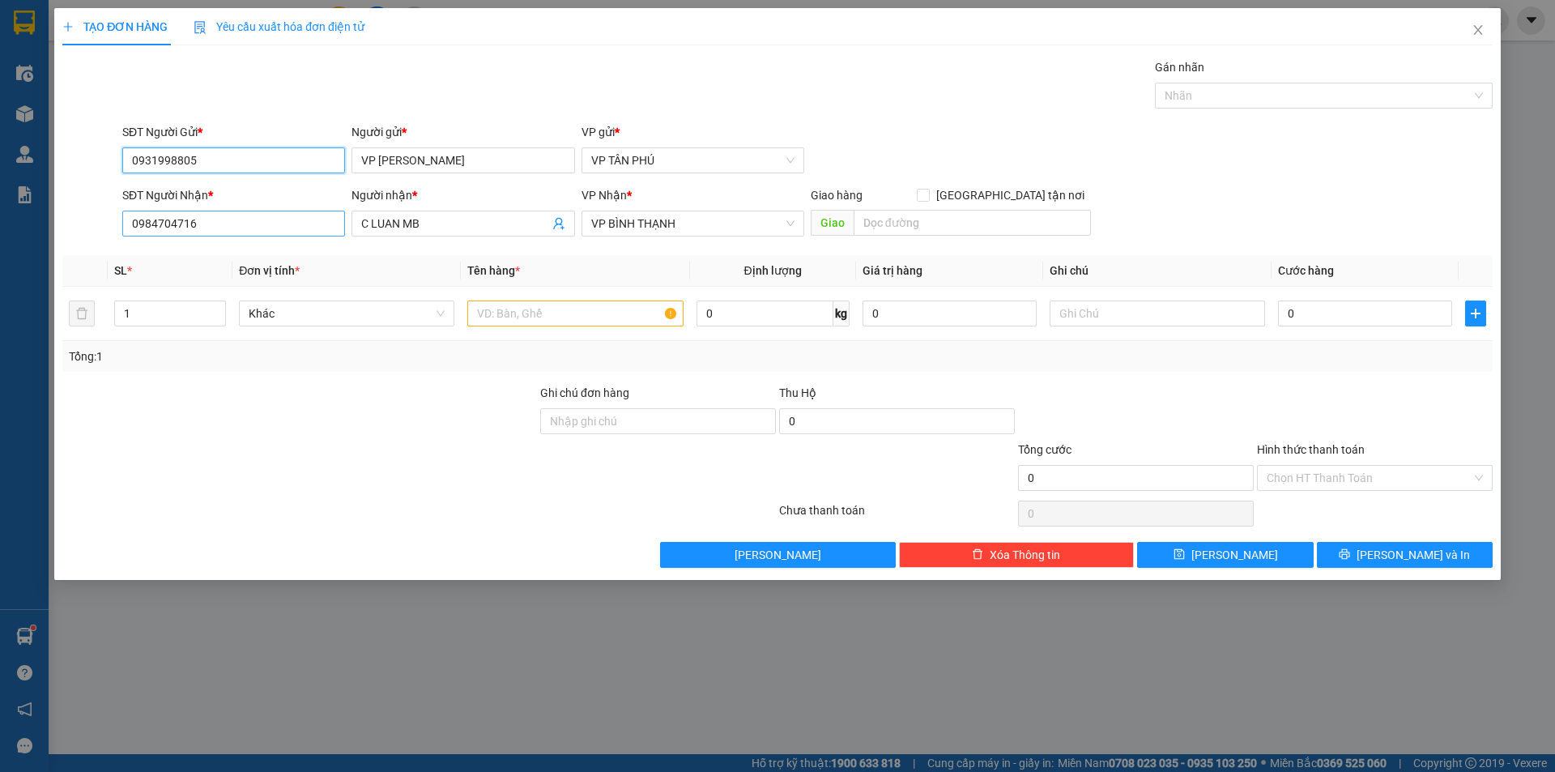
type input "0931998805"
click at [234, 231] on input "0984704716" at bounding box center [233, 224] width 223 height 26
click at [216, 256] on div "0975494499 - C PHA LB" at bounding box center [233, 256] width 203 height 18
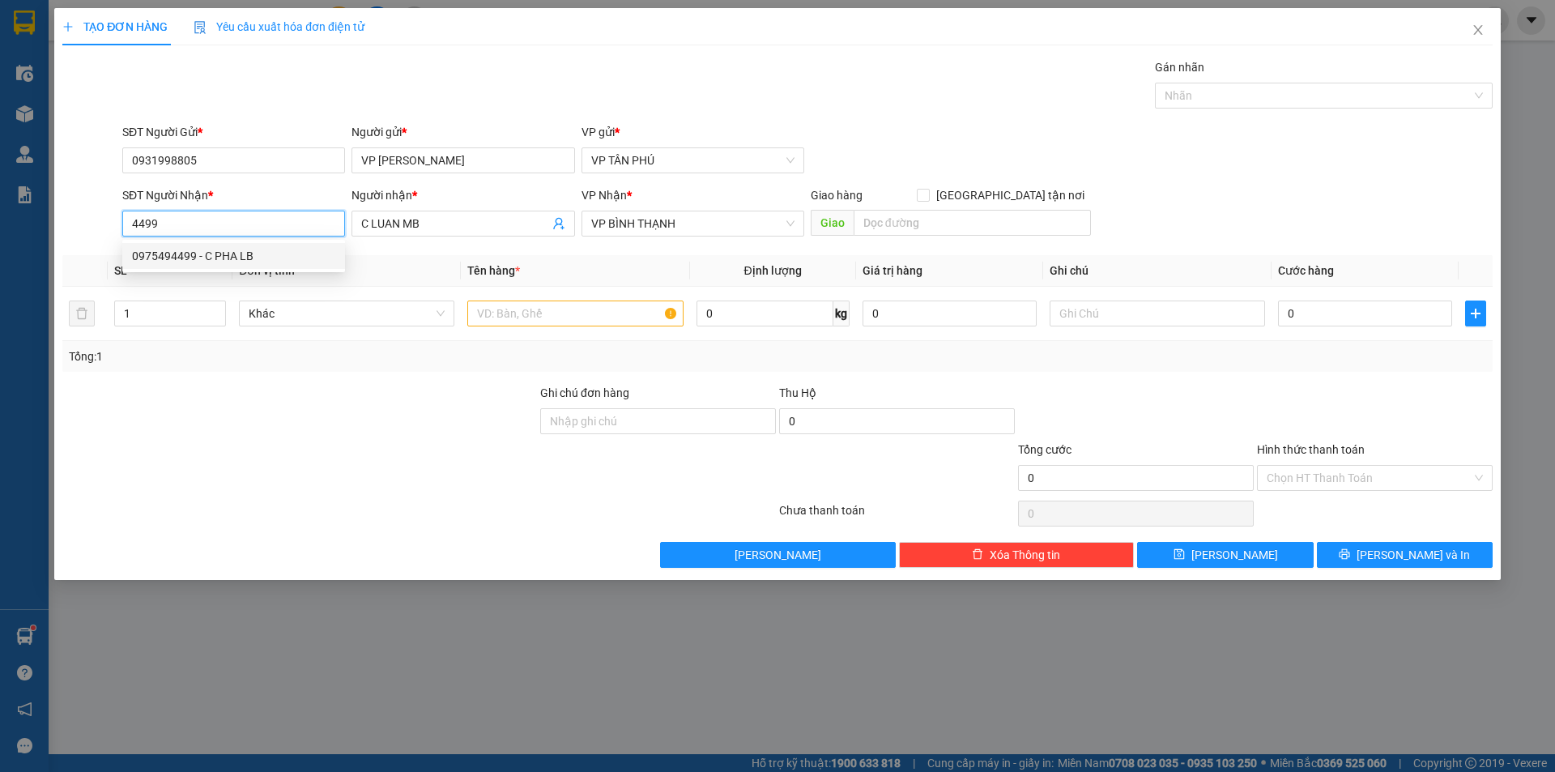
type input "0975494499"
type input "C PHA LB"
type input "0975494499"
click at [550, 317] on input "text" at bounding box center [574, 314] width 215 height 26
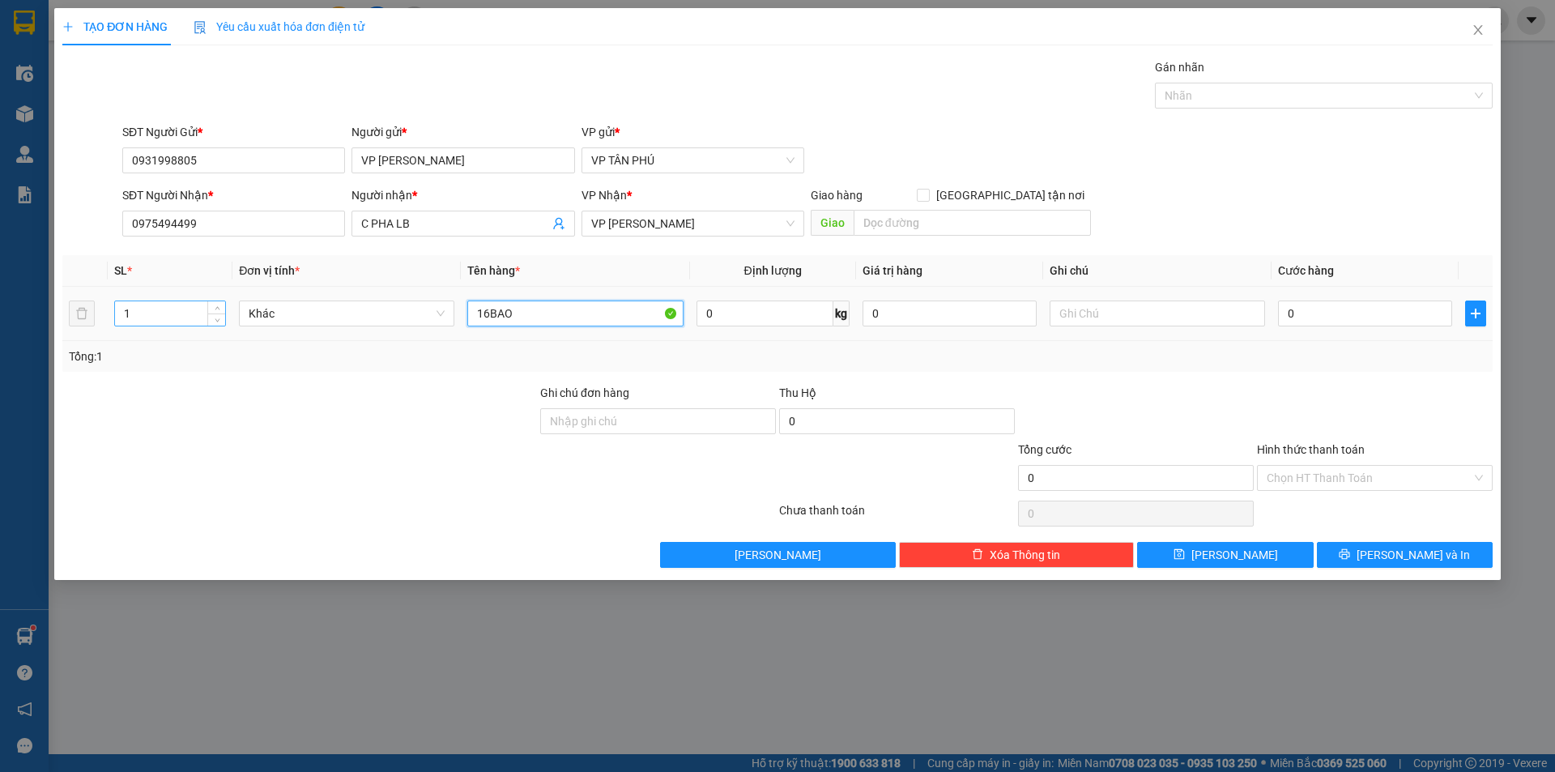
type input "16BAO"
click at [143, 313] on input "1" at bounding box center [170, 313] width 110 height 24
type input "16"
click at [1196, 317] on input "text" at bounding box center [1157, 314] width 215 height 26
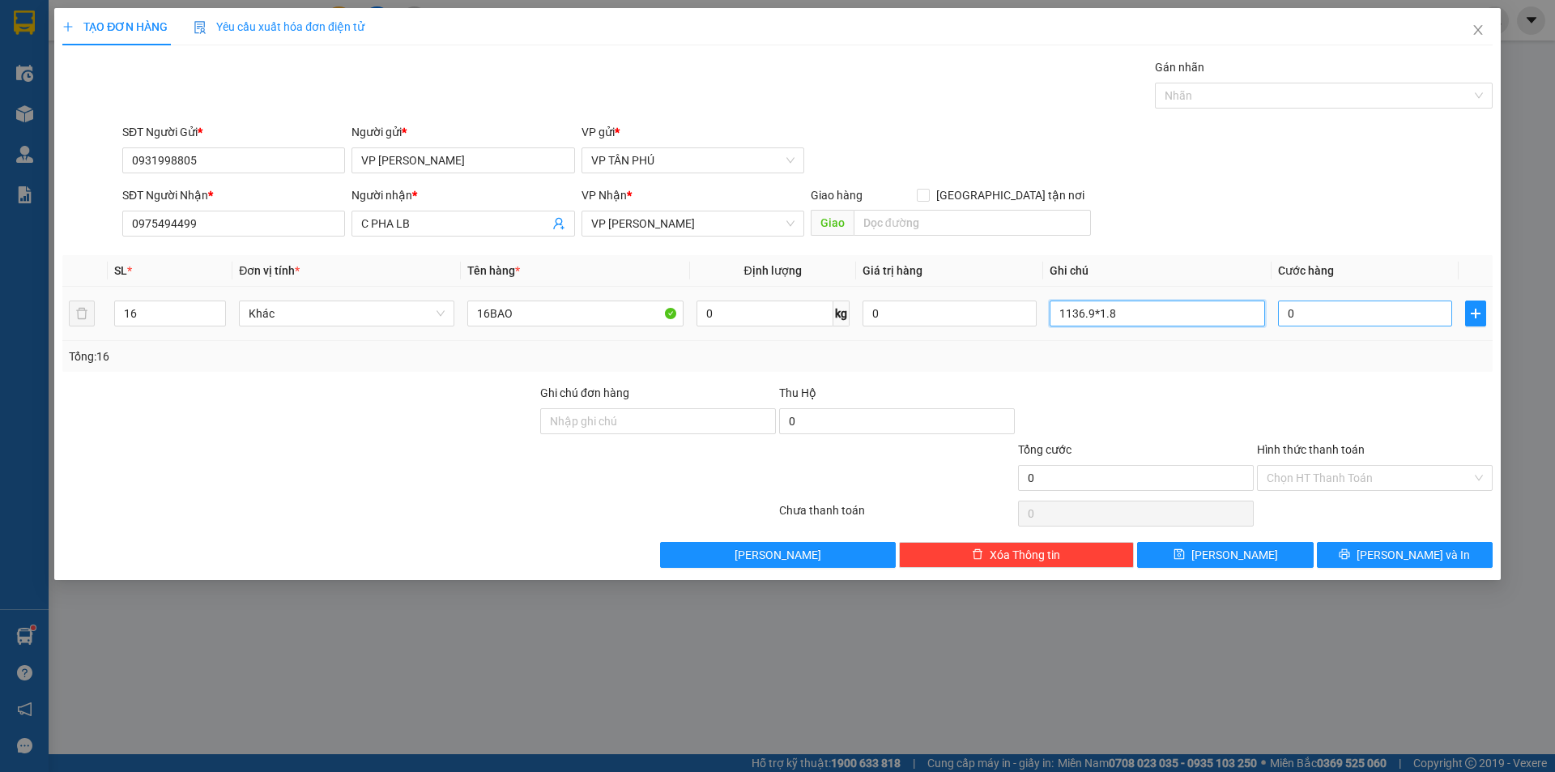
type input "1136.9*1.8"
click at [1314, 317] on input "0" at bounding box center [1365, 314] width 174 height 26
type input "2"
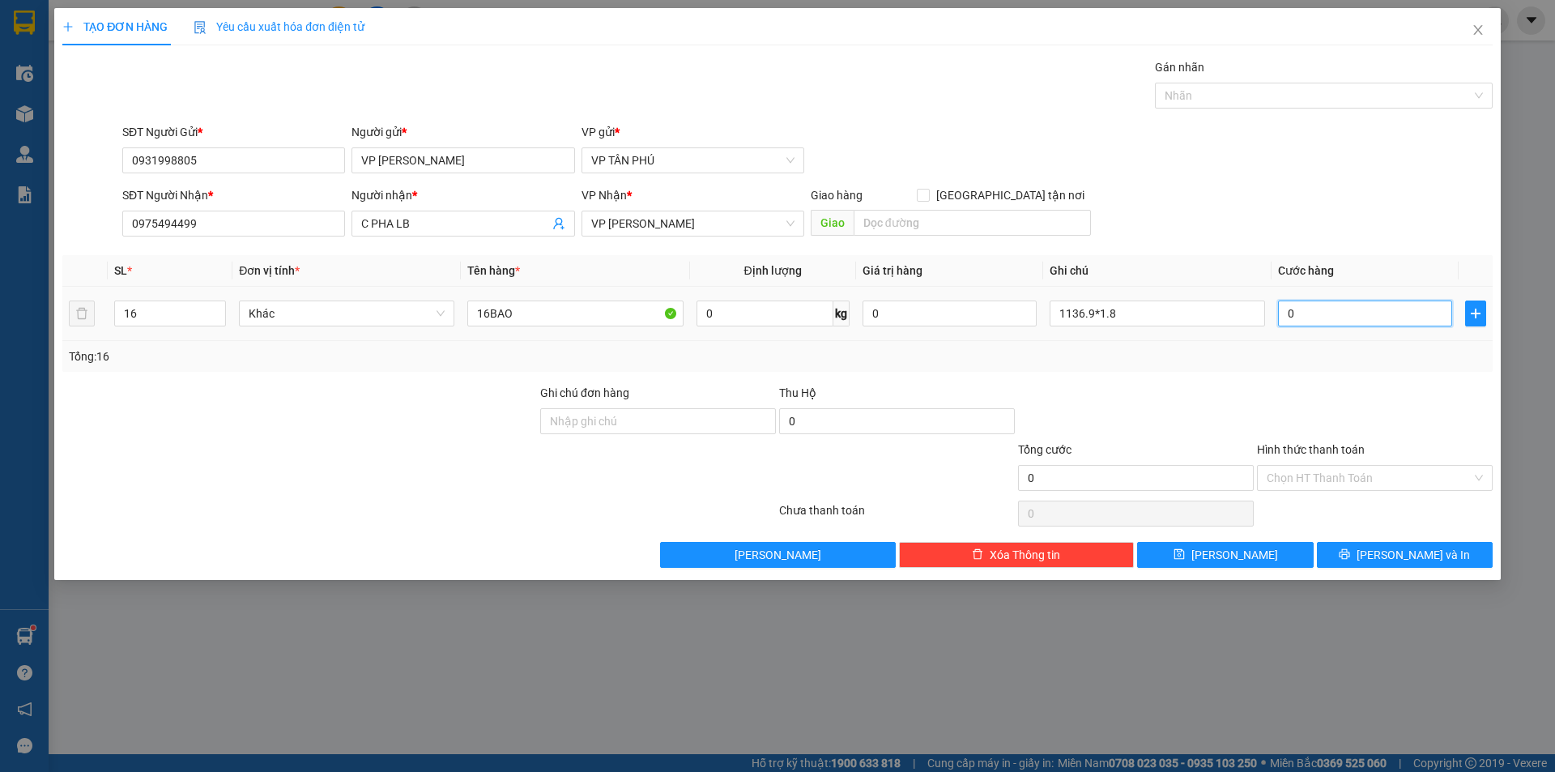
type input "2"
type input "20"
type input "205"
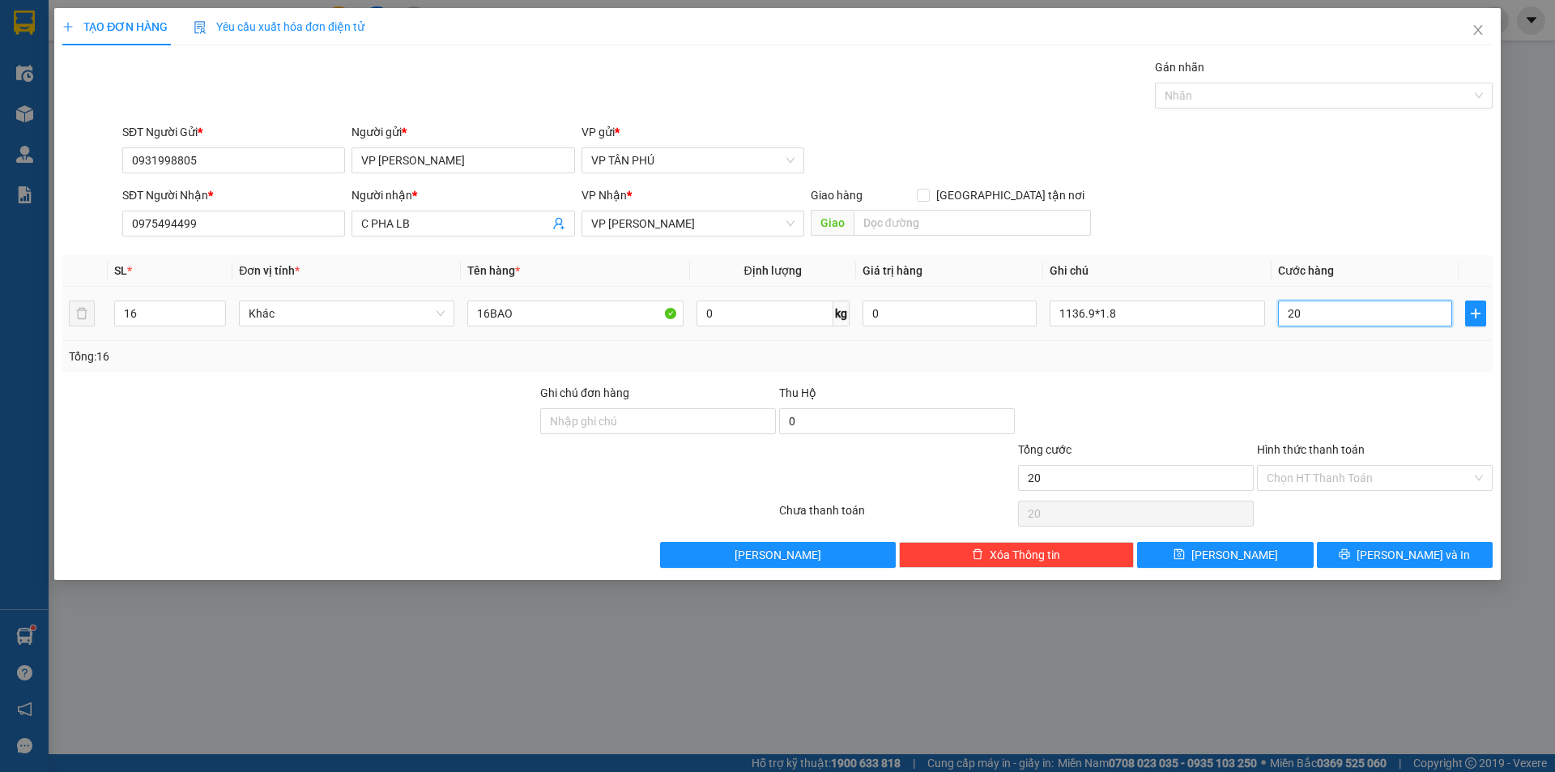
type input "205"
type input "2.050"
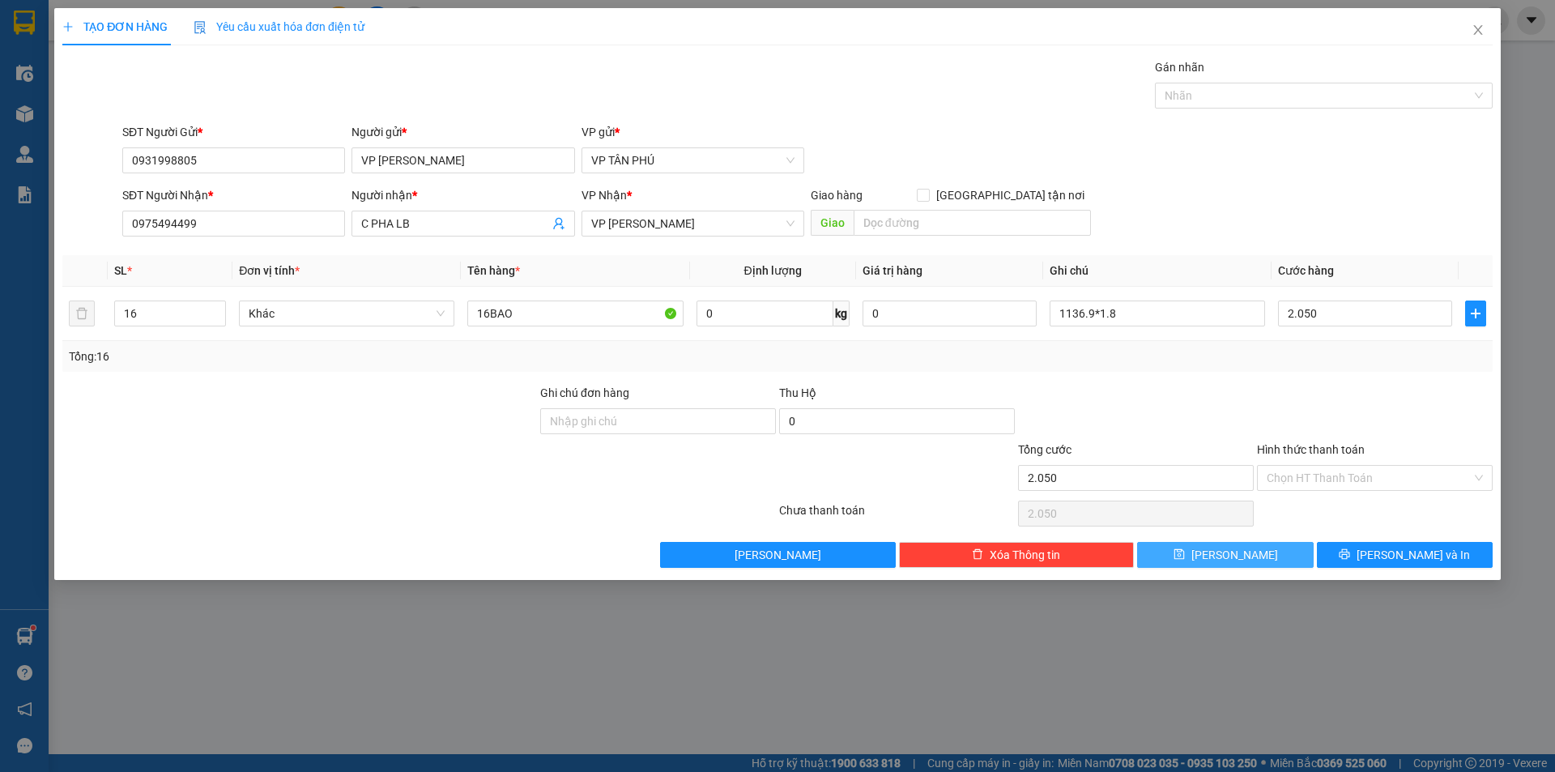
click at [1256, 556] on button "[PERSON_NAME]" at bounding box center [1225, 555] width 176 height 26
type input "2.050.000"
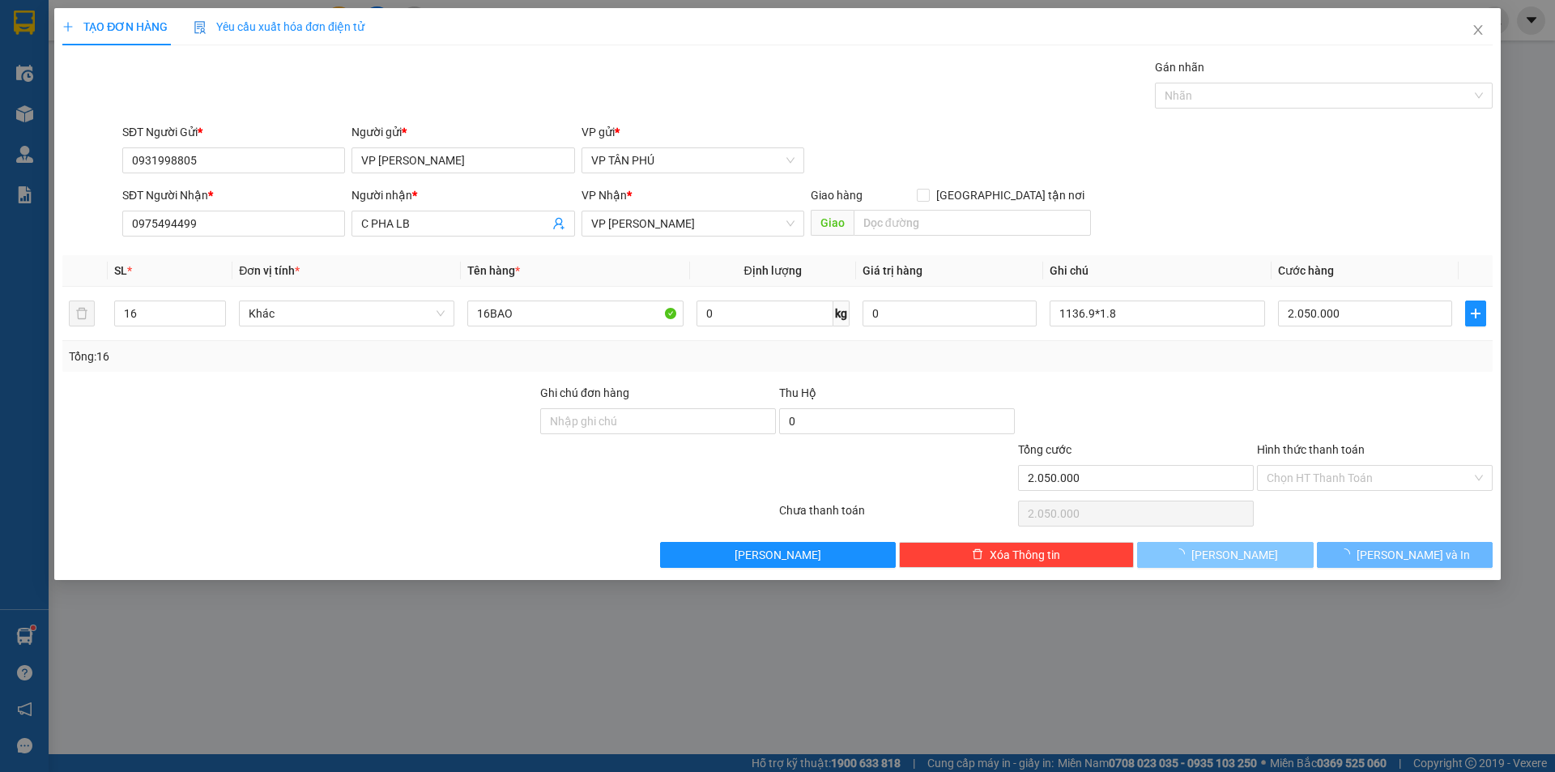
type input "1"
type input "0"
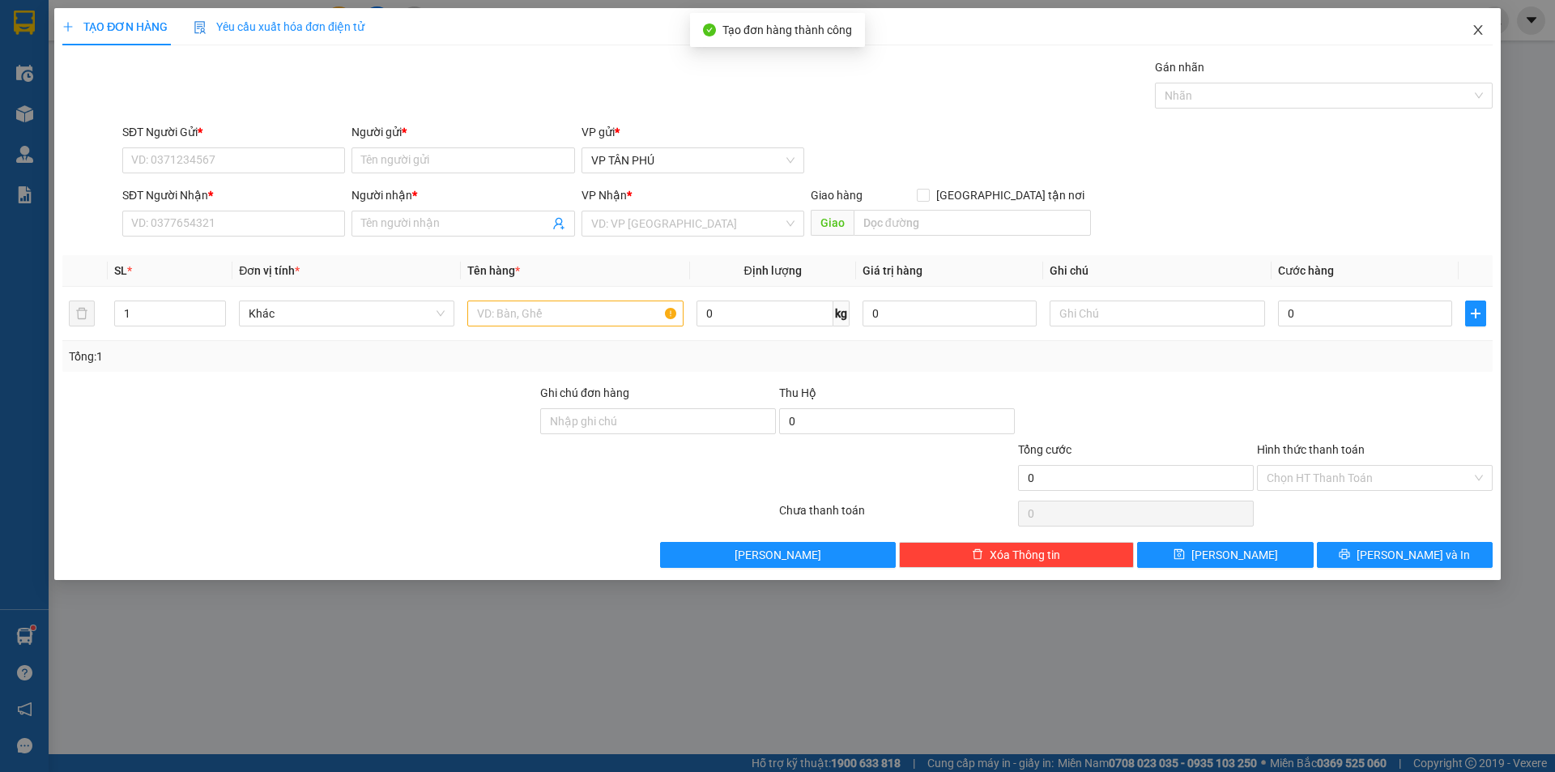
click at [1470, 27] on span "Close" at bounding box center [1478, 30] width 45 height 45
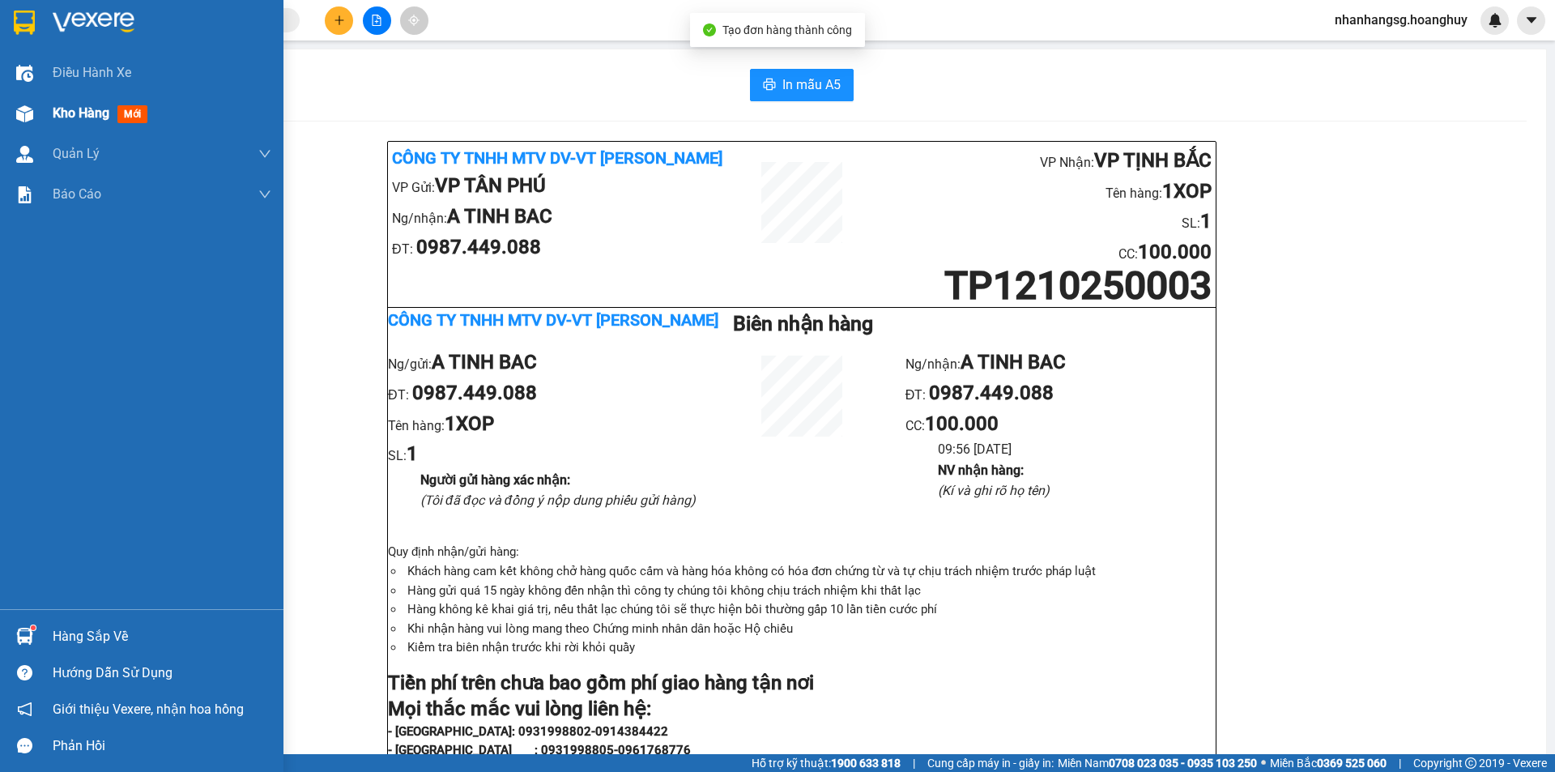
click at [69, 105] on span "Kho hàng" at bounding box center [81, 112] width 57 height 15
